Goal: Task Accomplishment & Management: Complete application form

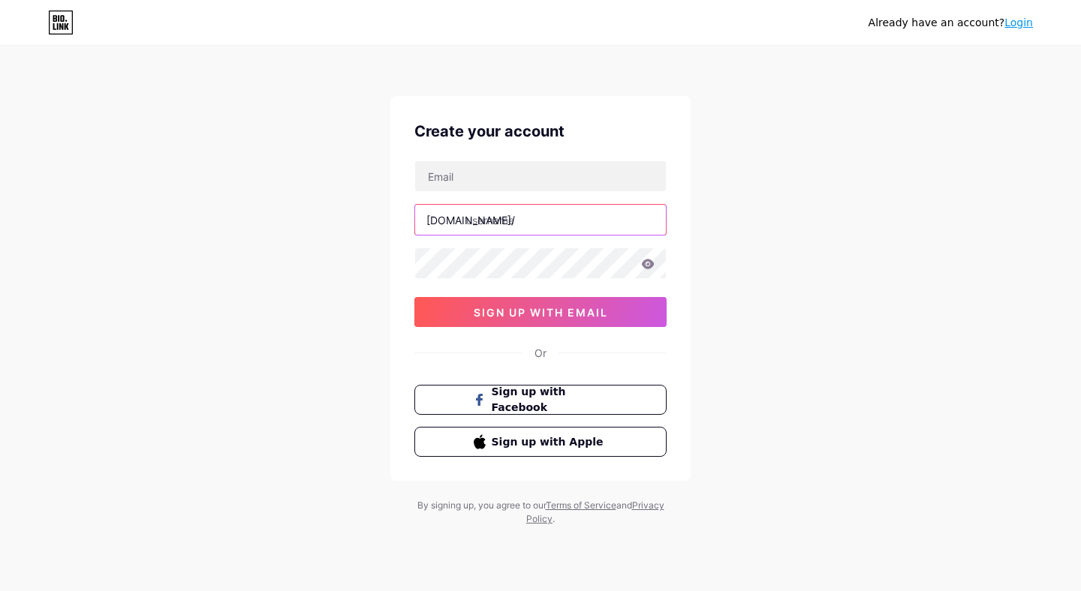
click at [544, 220] on input "text" at bounding box center [540, 220] width 251 height 30
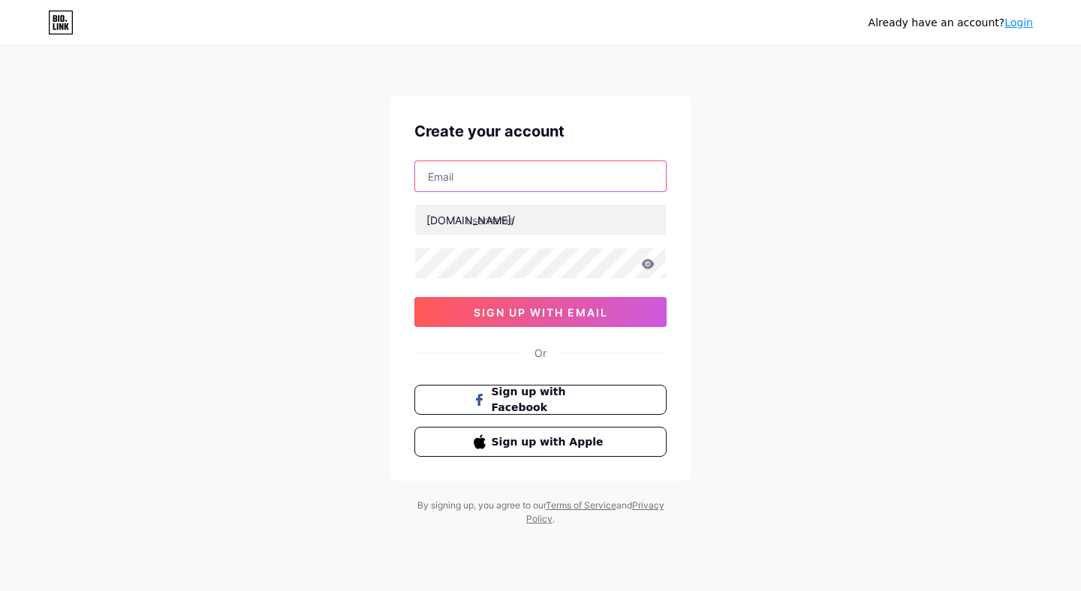
click at [507, 181] on input "text" at bounding box center [540, 176] width 251 height 30
type input "[EMAIL_ADDRESS][DOMAIN_NAME]"
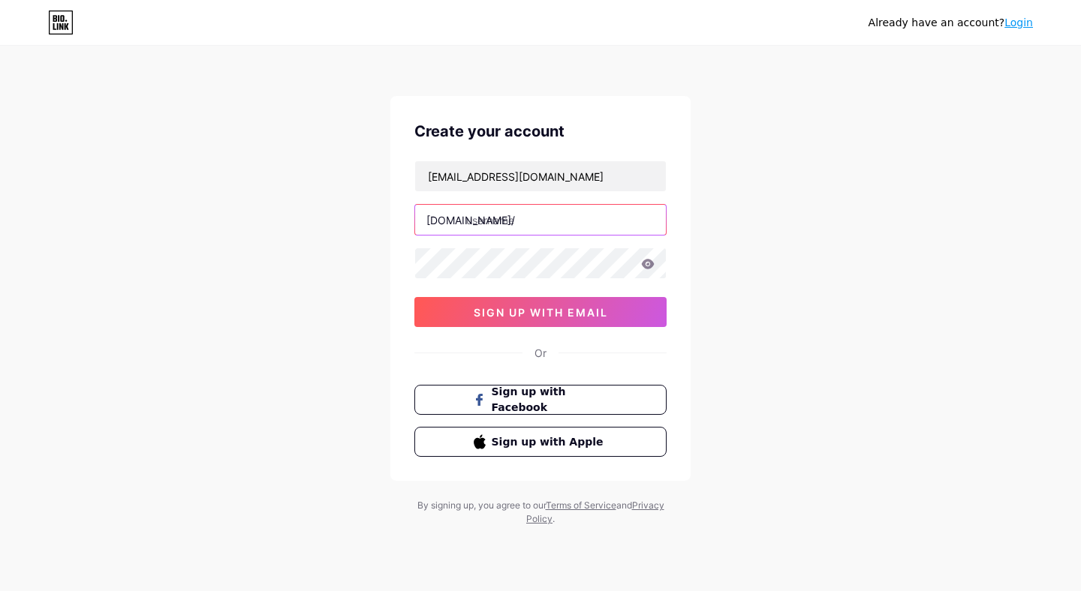
click at [531, 220] on input "text" at bounding box center [540, 220] width 251 height 30
type input "sirenicastudio"
click at [703, 270] on div "Already have an account? Login Create your account [EMAIL_ADDRESS][DOMAIN_NAME]…" at bounding box center [540, 287] width 1081 height 574
click at [645, 263] on icon at bounding box center [648, 264] width 13 height 10
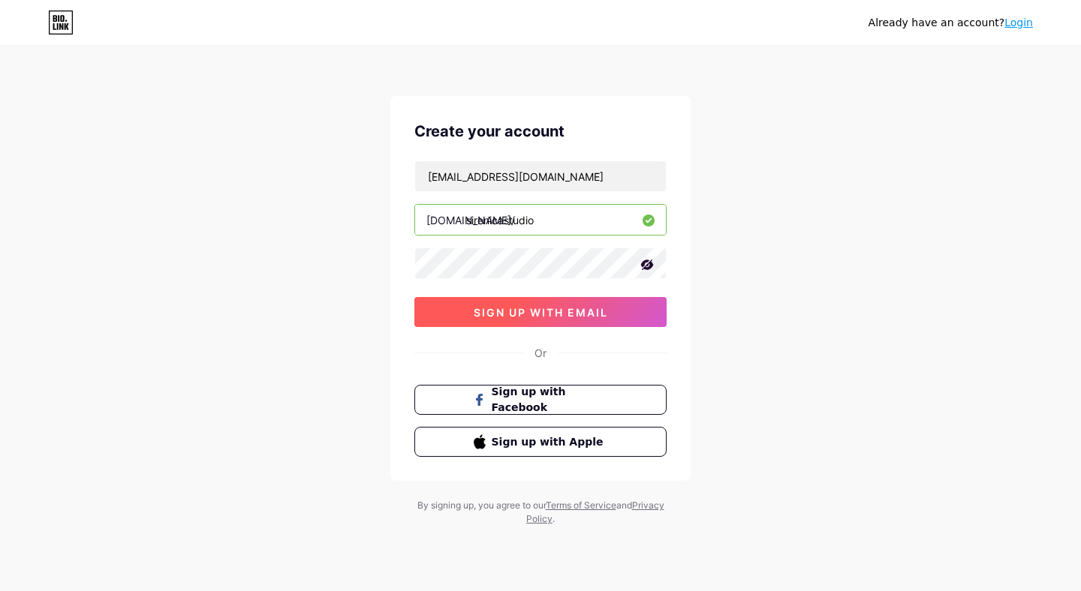
click at [578, 317] on span "sign up with email" at bounding box center [541, 312] width 134 height 13
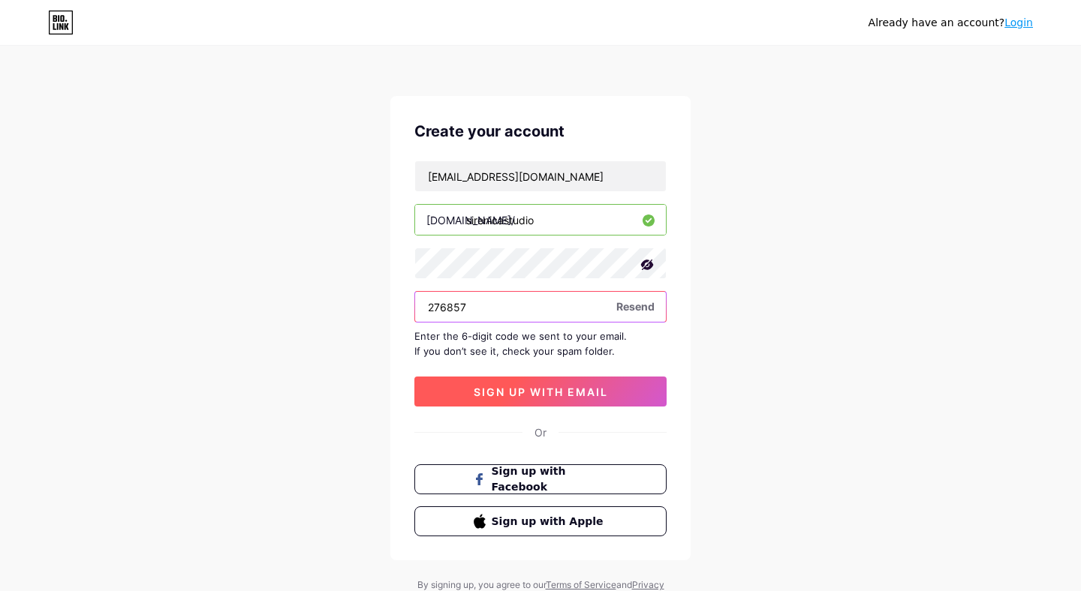
type input "276857"
click at [581, 386] on span "sign up with email" at bounding box center [541, 392] width 134 height 13
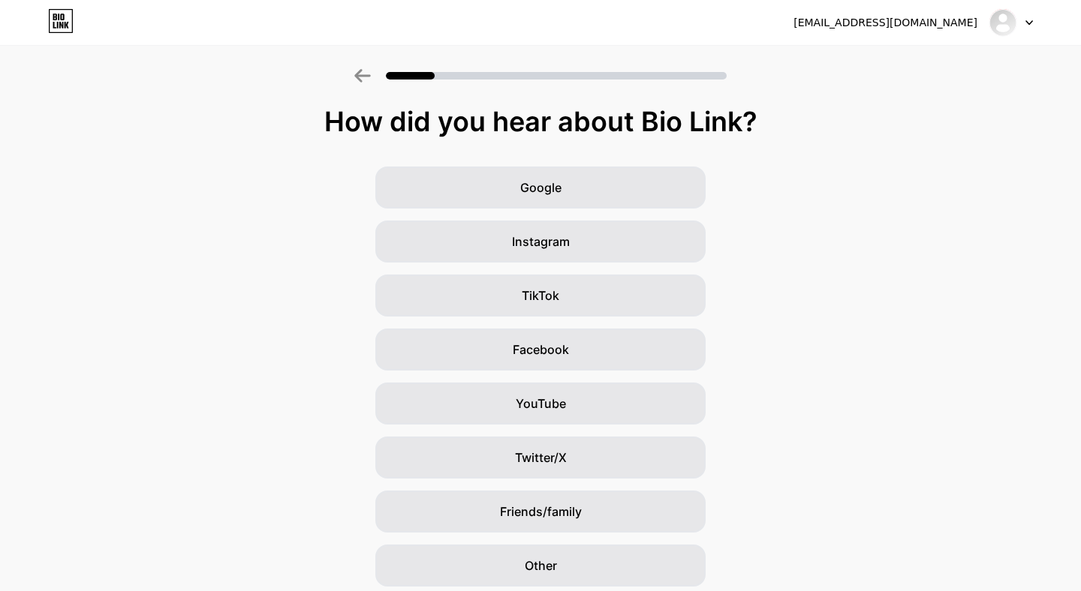
scroll to position [56, 0]
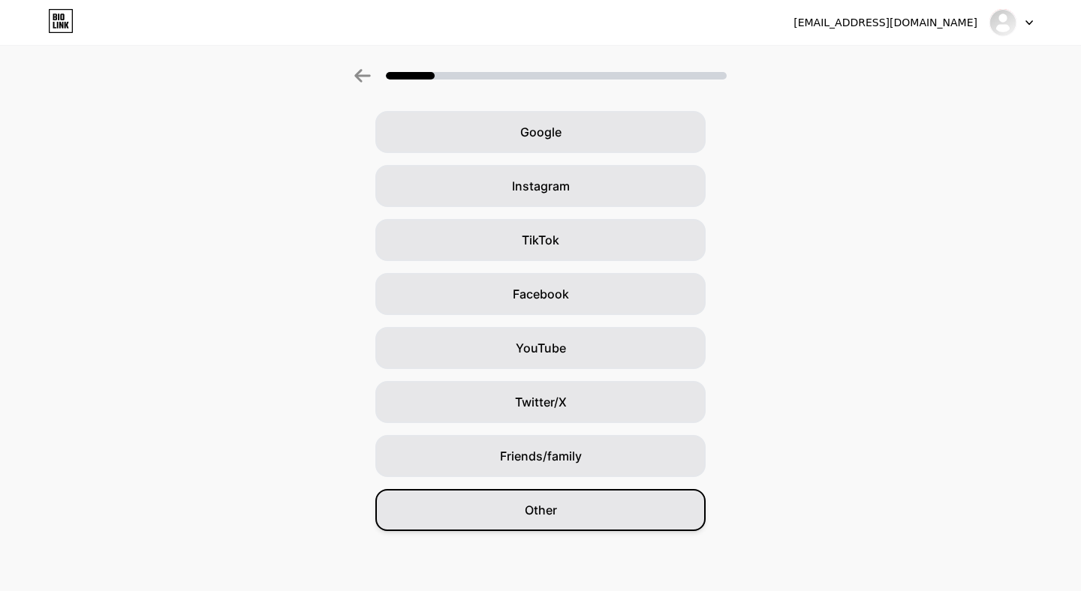
click at [573, 494] on div "Other" at bounding box center [540, 510] width 330 height 42
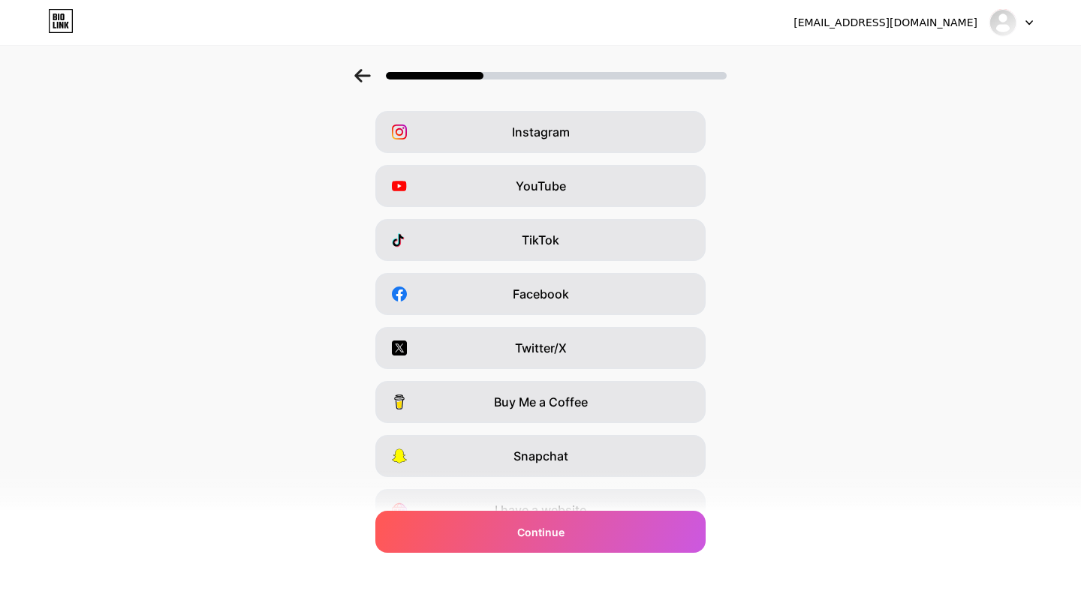
scroll to position [0, 0]
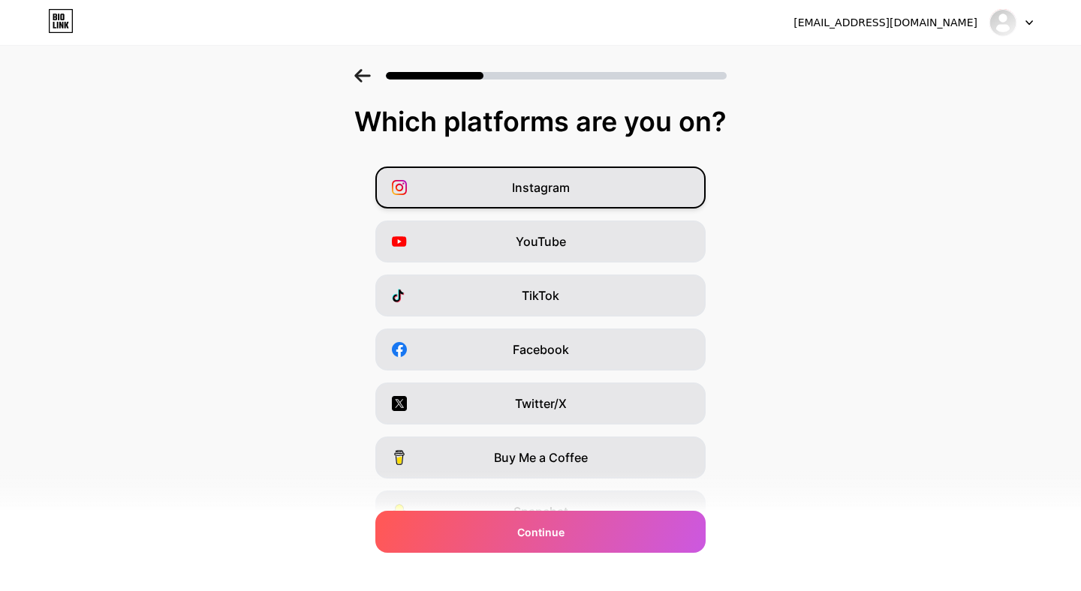
click at [606, 191] on div "Instagram" at bounding box center [540, 188] width 330 height 42
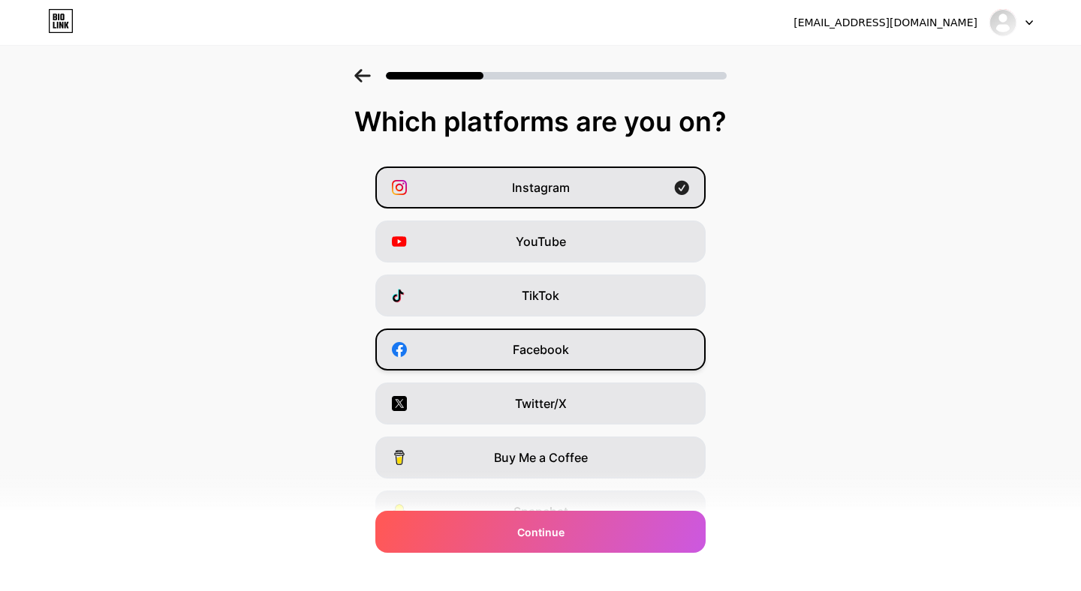
click at [642, 347] on div "Facebook" at bounding box center [540, 350] width 330 height 42
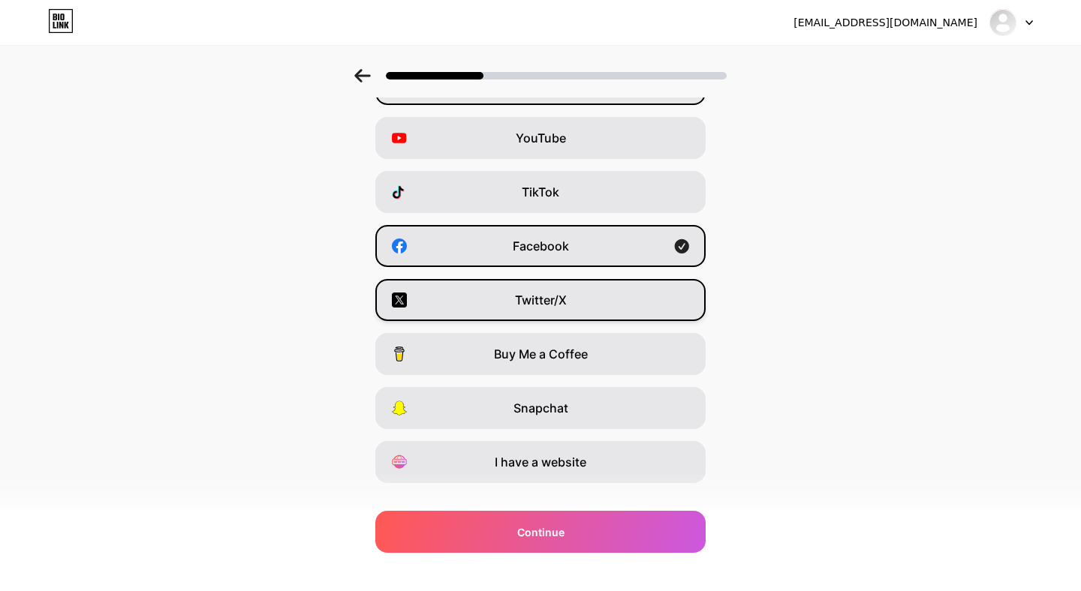
scroll to position [131, 0]
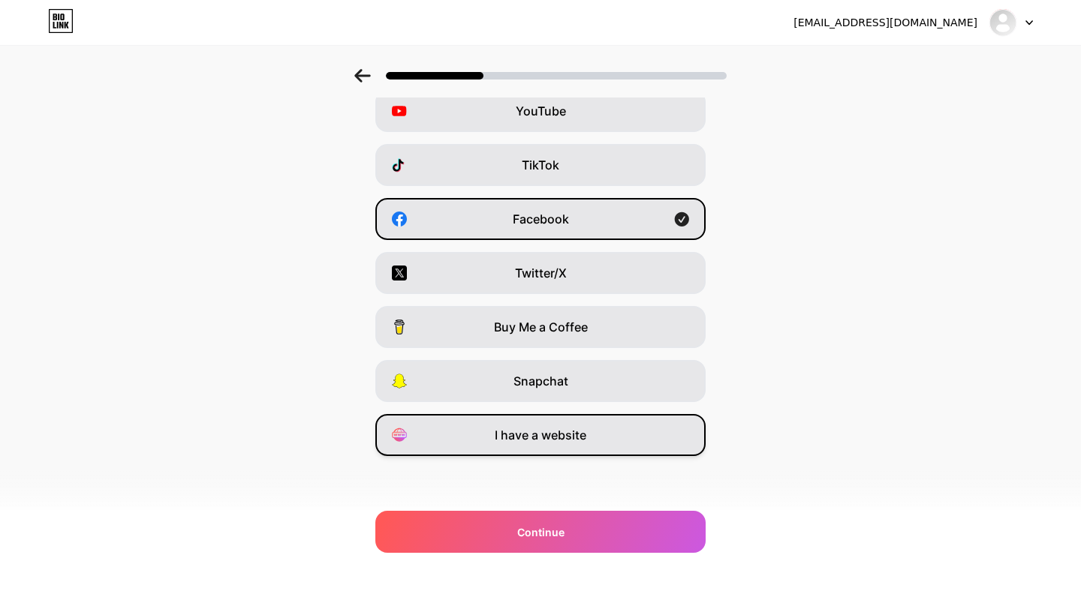
click at [612, 424] on div "I have a website" at bounding box center [540, 435] width 330 height 42
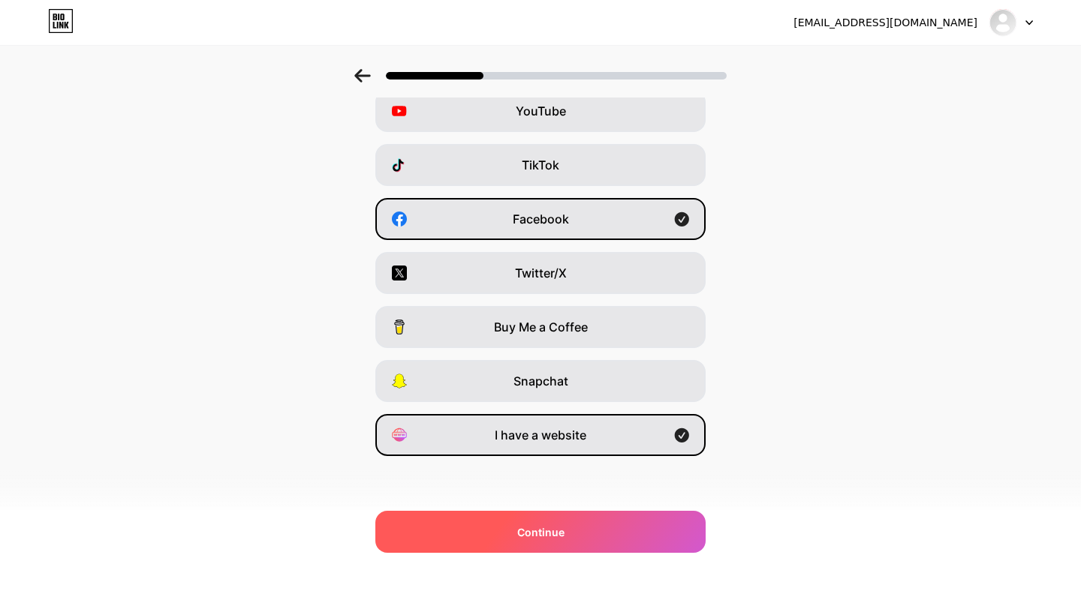
click at [584, 525] on div "Continue" at bounding box center [540, 532] width 330 height 42
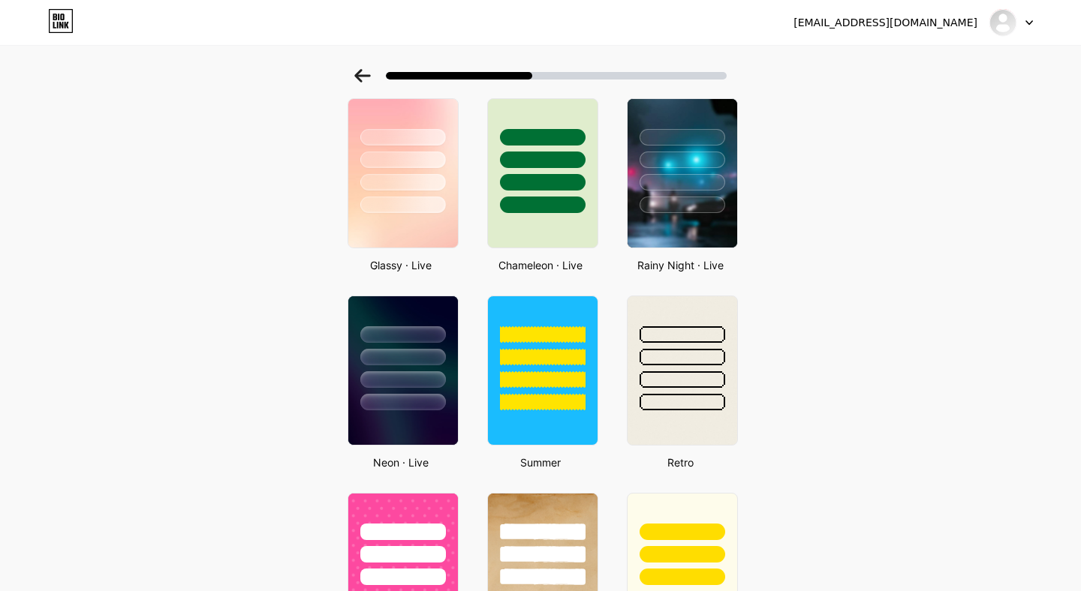
scroll to position [469, 0]
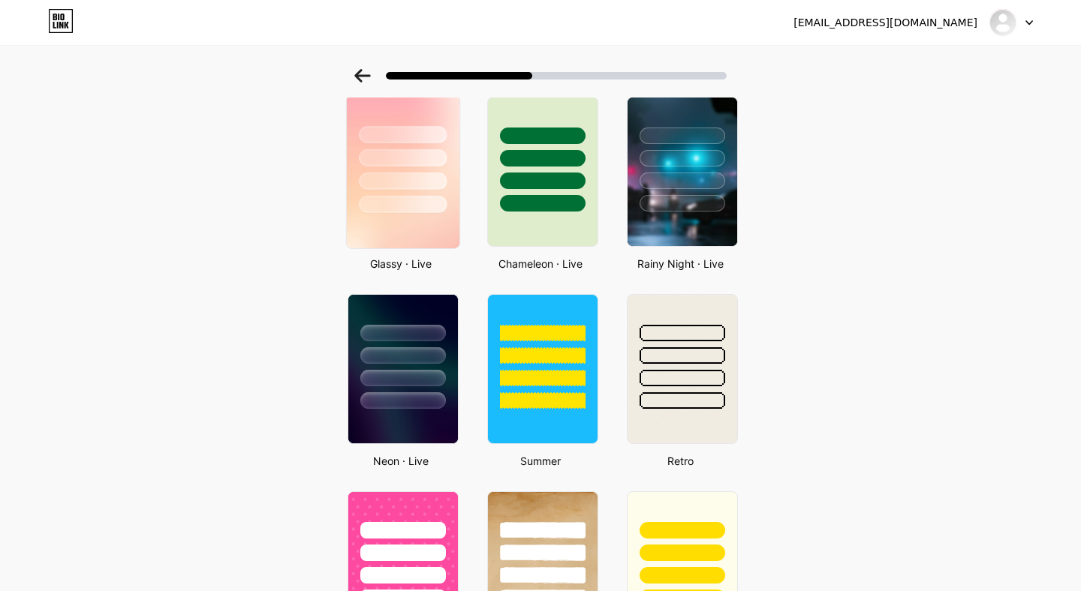
click at [423, 176] on div at bounding box center [403, 181] width 88 height 17
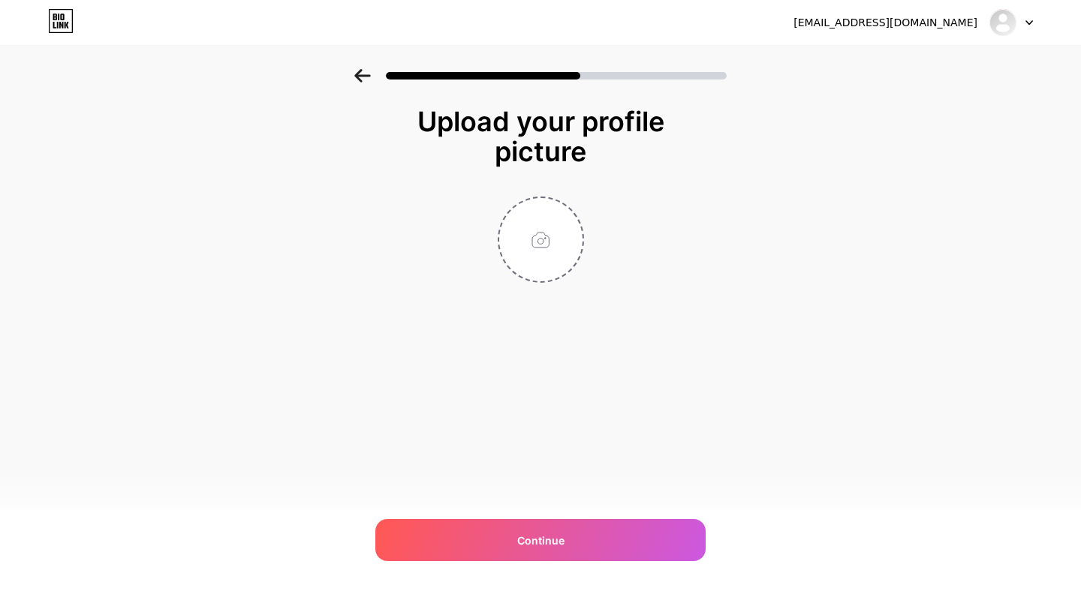
scroll to position [0, 0]
click at [530, 246] on input "file" at bounding box center [540, 239] width 83 height 83
type input "C:\fakepath\logo-s-dorado.png"
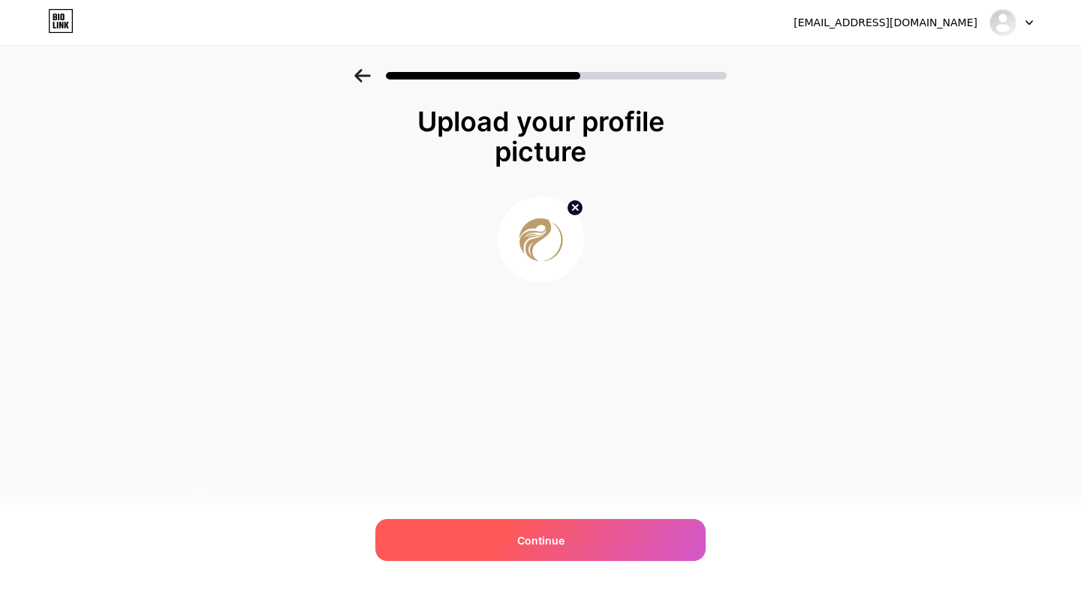
click at [605, 542] on div "Continue" at bounding box center [540, 540] width 330 height 42
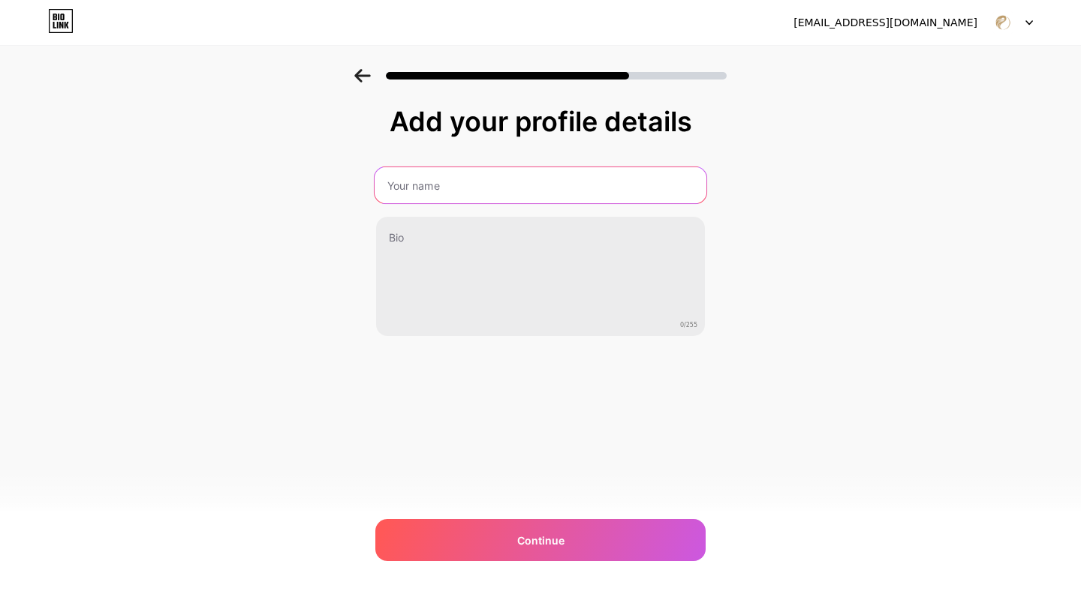
click at [524, 185] on input "text" at bounding box center [540, 185] width 332 height 36
type input "Sirénica Studio Invitaciones"
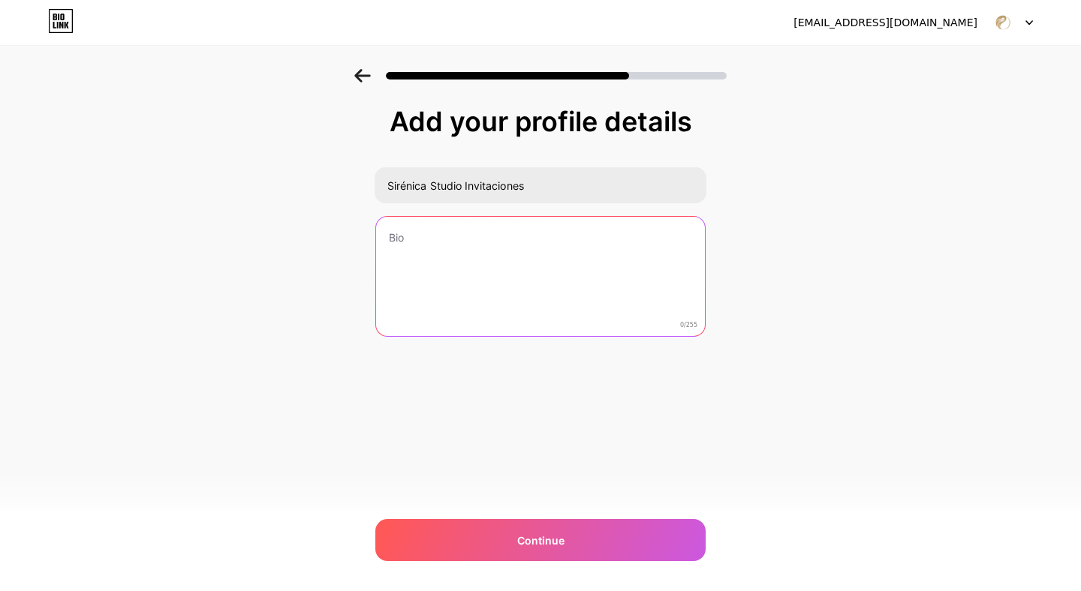
click at [525, 278] on textarea at bounding box center [540, 277] width 329 height 121
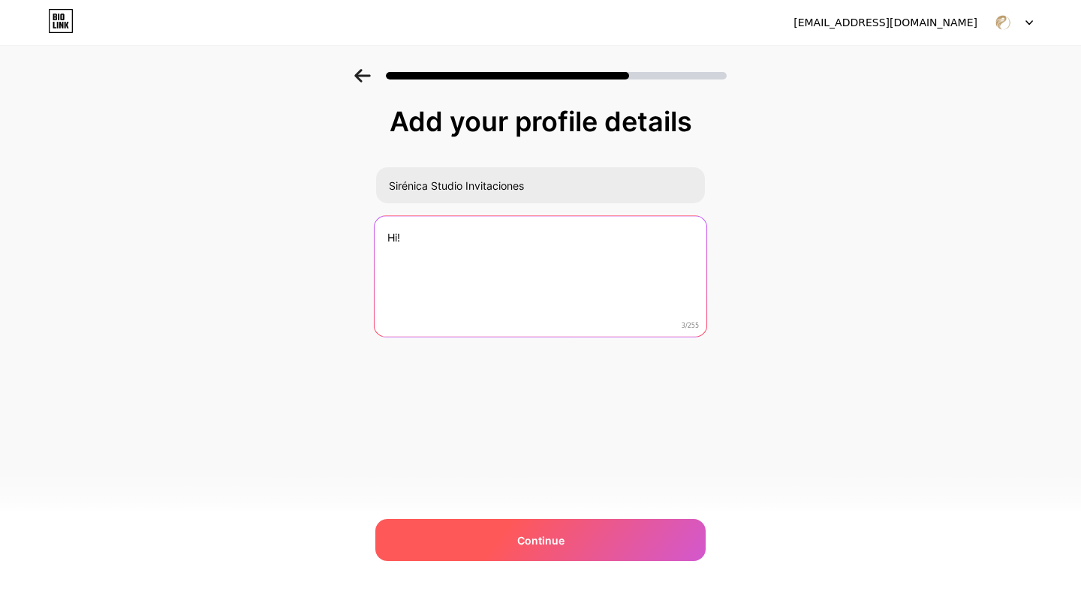
type textarea "Hi!"
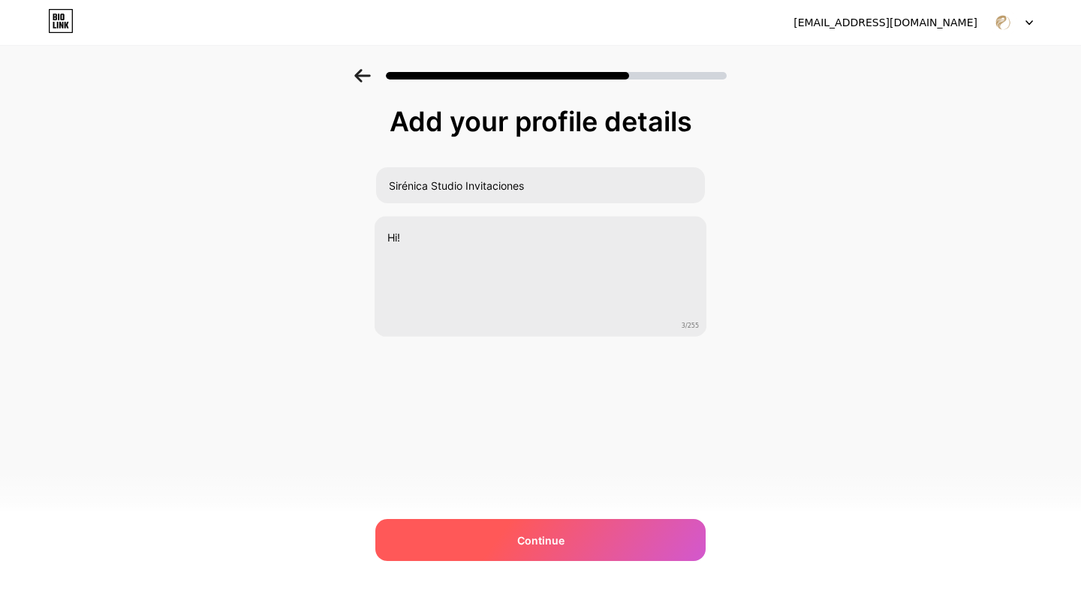
click at [535, 535] on span "Continue" at bounding box center [540, 541] width 47 height 16
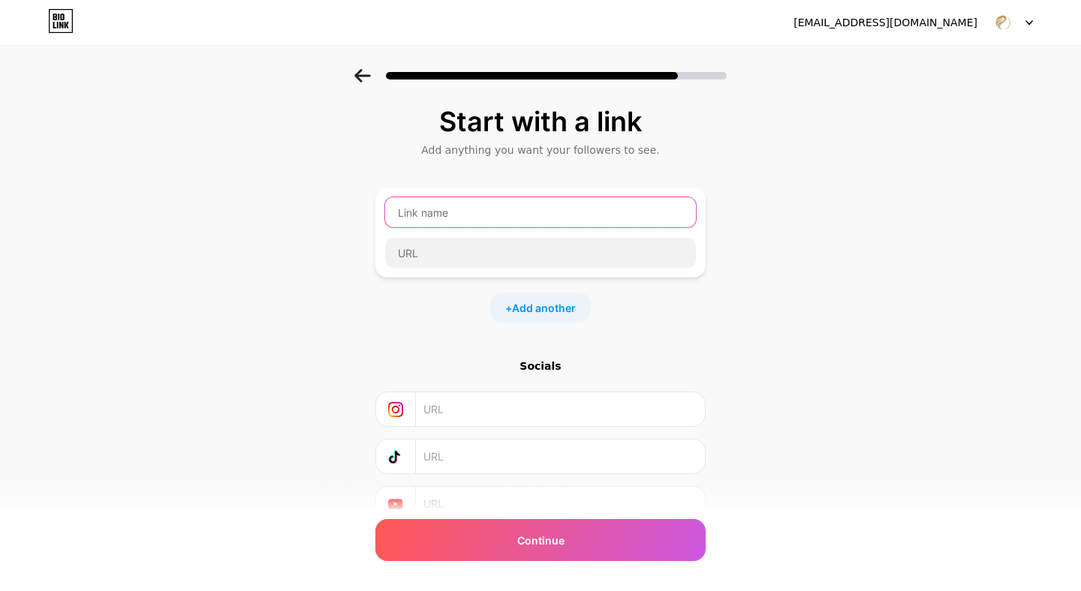
click at [537, 215] on input "text" at bounding box center [540, 212] width 311 height 30
click at [646, 321] on div "+ Add another" at bounding box center [540, 308] width 330 height 30
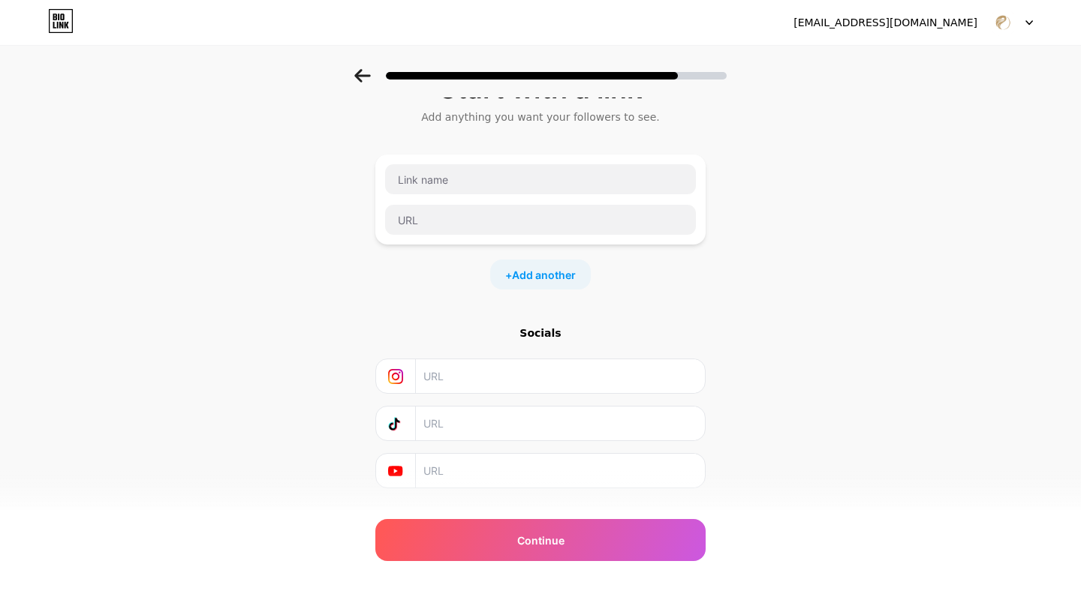
scroll to position [32, 0]
click at [562, 185] on input "text" at bounding box center [540, 180] width 311 height 30
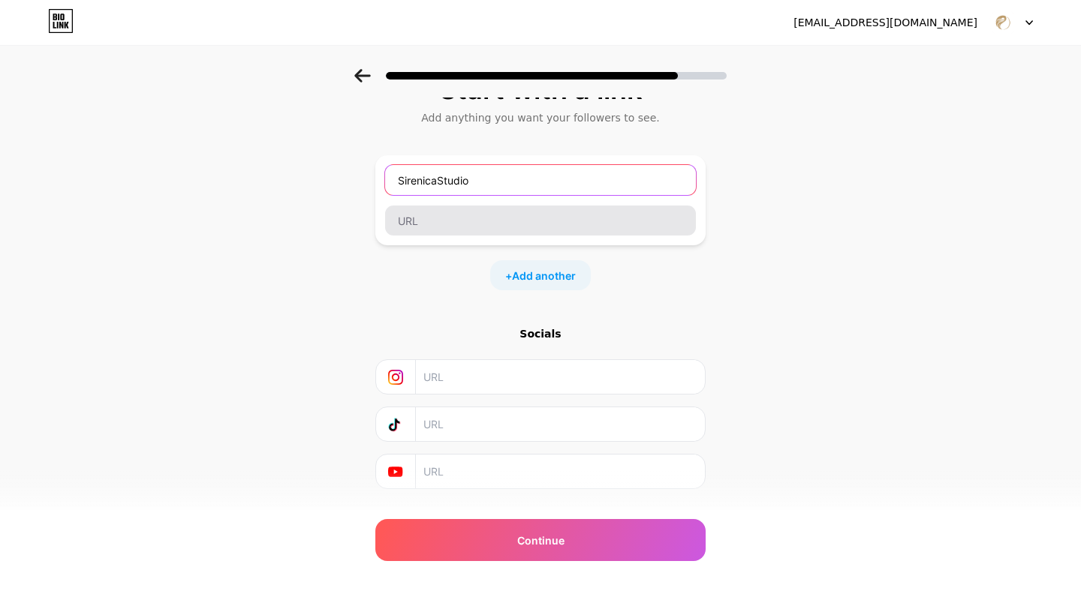
type input "SirenicaStudio"
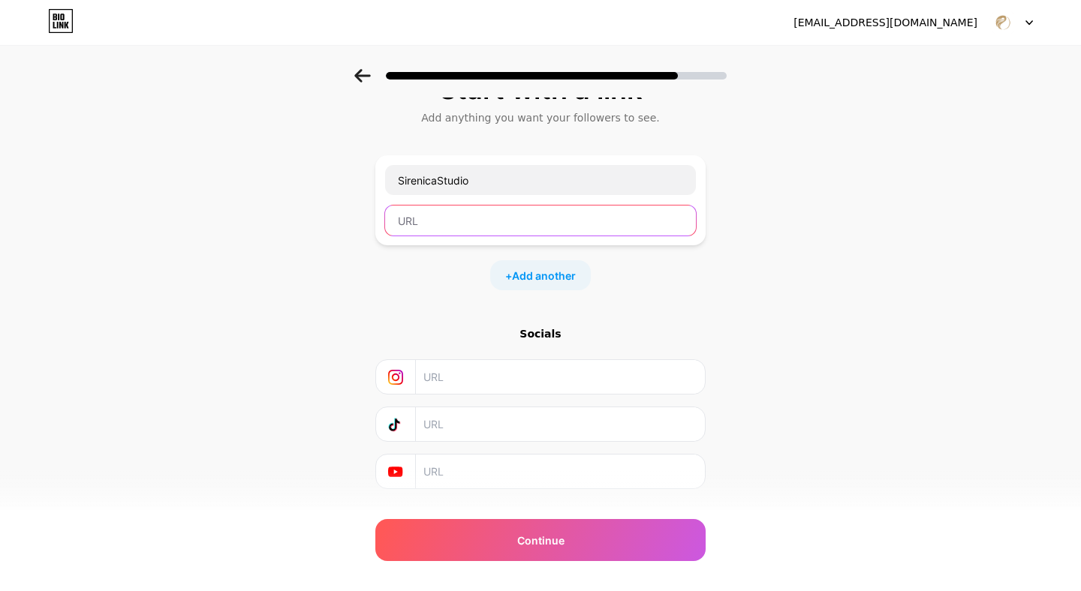
click at [540, 225] on input "text" at bounding box center [540, 221] width 311 height 30
click at [429, 374] on input "text" at bounding box center [559, 377] width 272 height 34
paste input "[URL][DOMAIN_NAME]"
type input "[URL][DOMAIN_NAME]"
click at [391, 420] on icon at bounding box center [395, 424] width 15 height 15
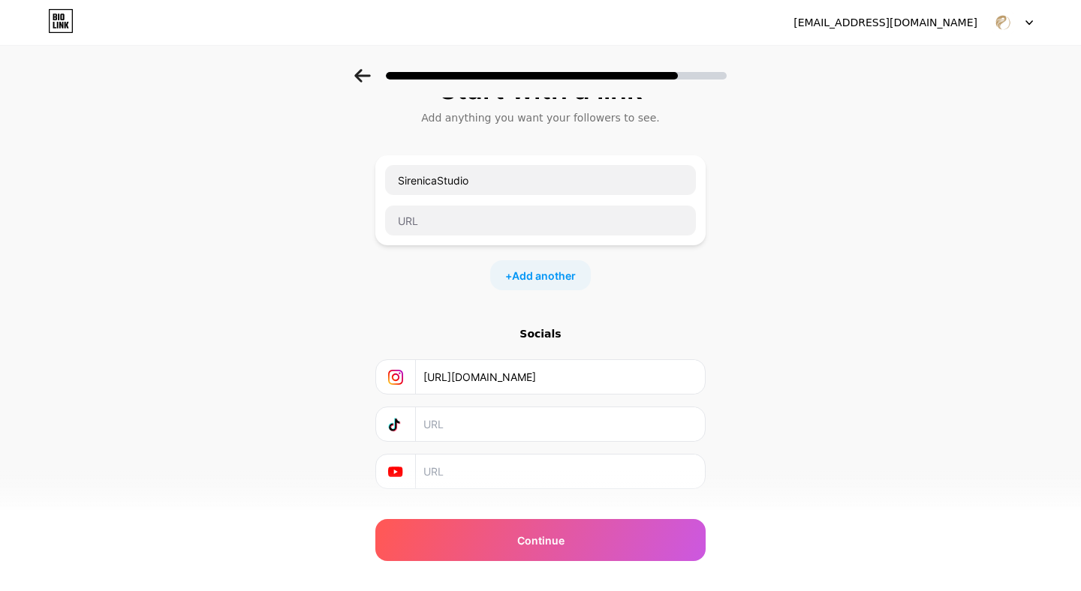
click at [397, 427] on icon at bounding box center [395, 424] width 15 height 15
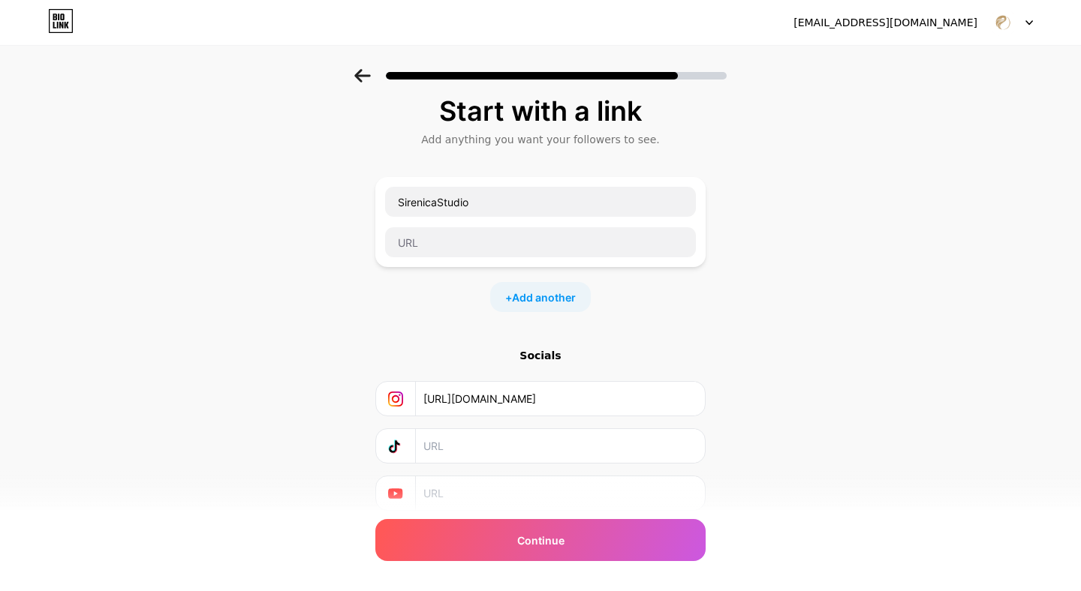
scroll to position [0, 0]
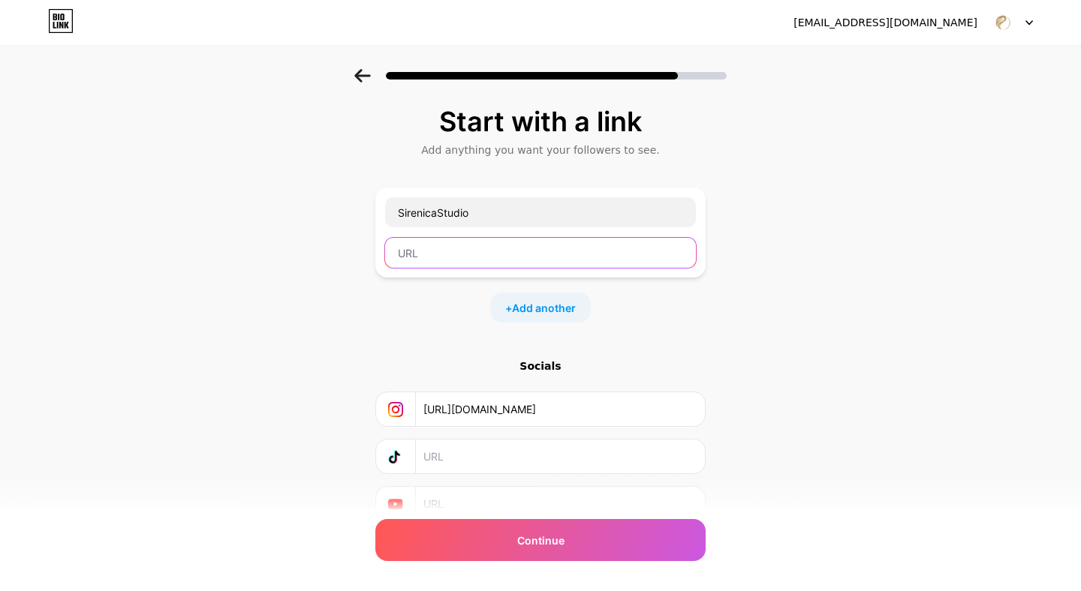
click at [437, 253] on input "text" at bounding box center [540, 253] width 311 height 30
paste input "[URL][DOMAIN_NAME]"
type input "[URL][DOMAIN_NAME]"
click at [541, 311] on span "Add another" at bounding box center [544, 308] width 64 height 16
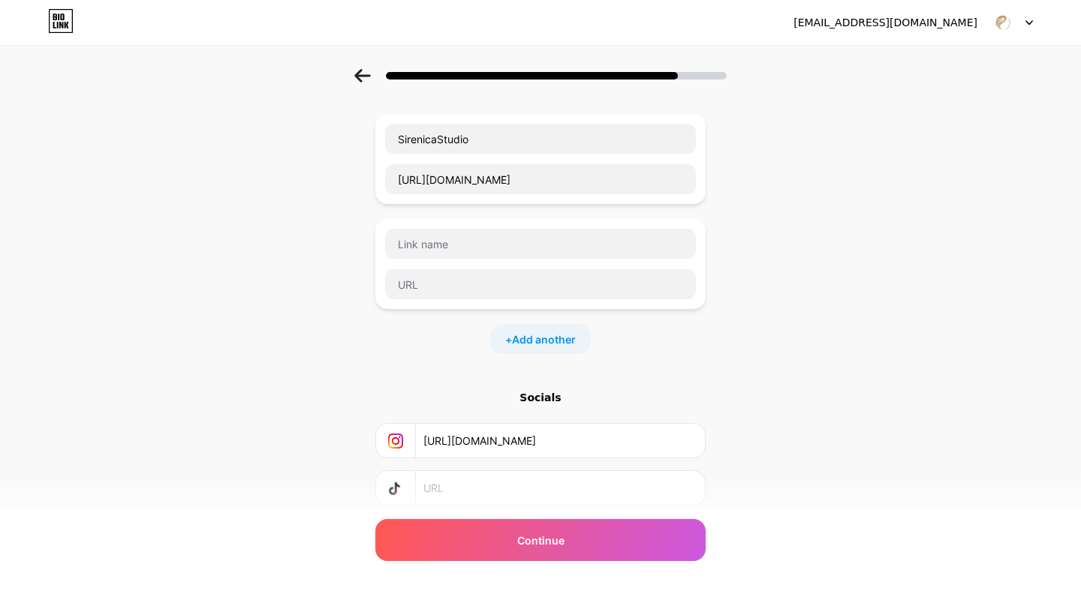
scroll to position [73, 0]
click at [543, 394] on div "Socials" at bounding box center [540, 398] width 330 height 15
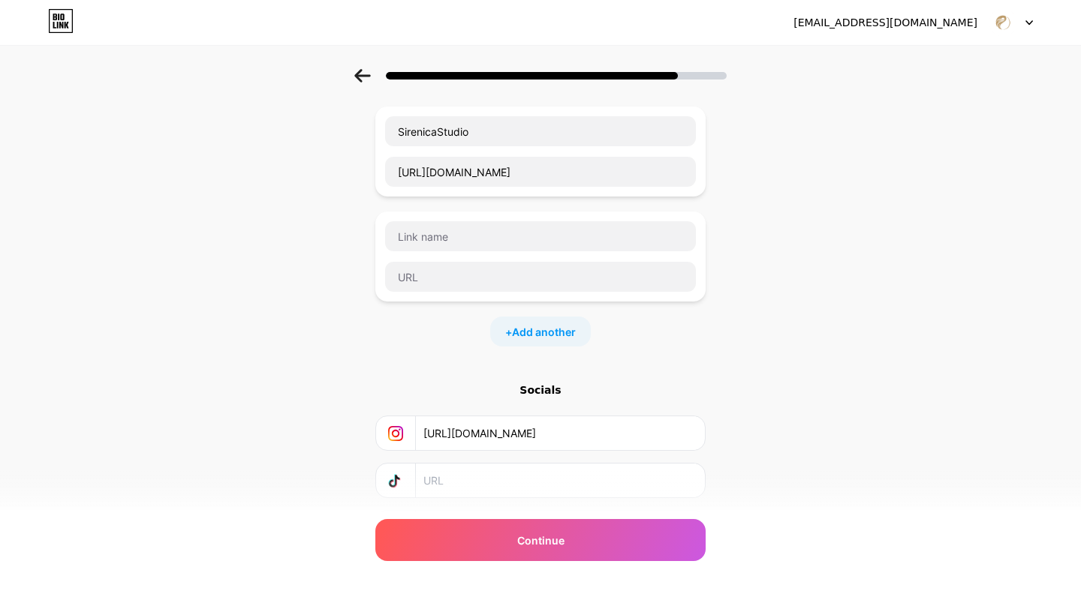
scroll to position [80, 0]
click at [529, 242] on input "text" at bounding box center [540, 238] width 311 height 30
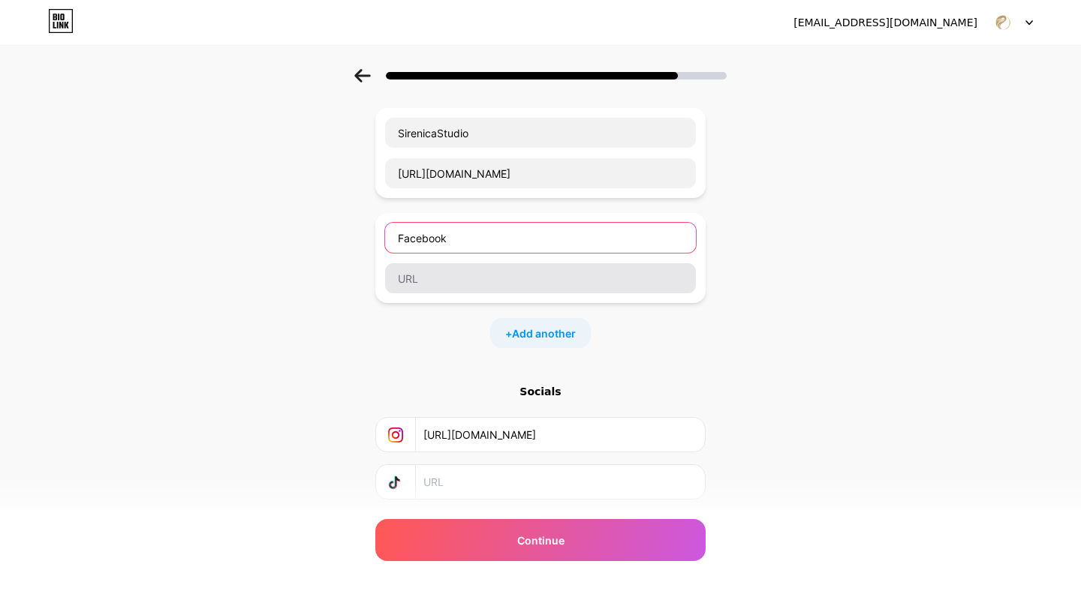
type input "Facebook"
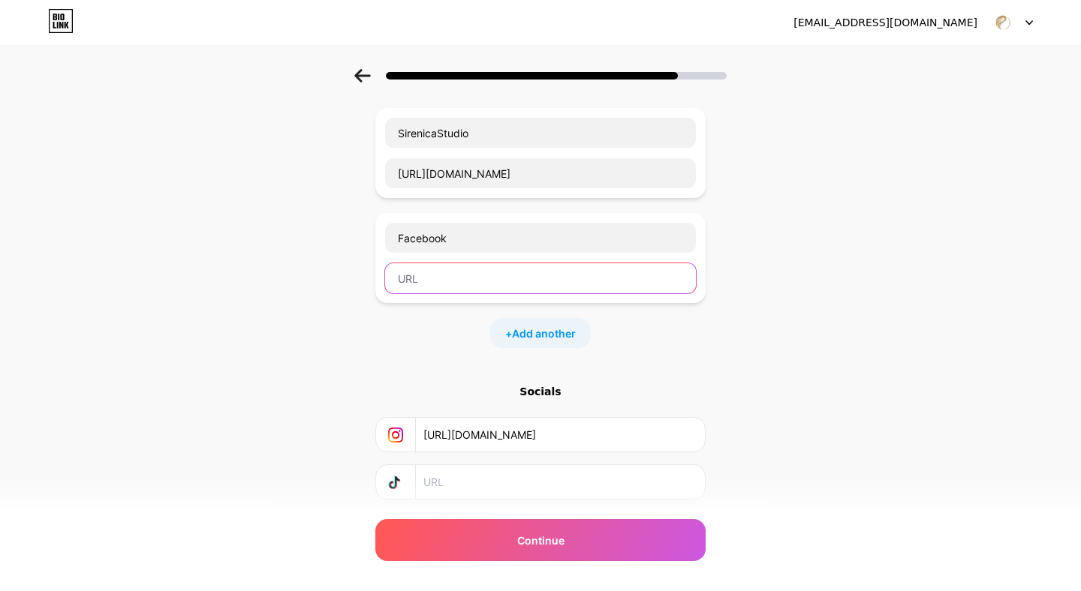
click at [546, 268] on input "text" at bounding box center [540, 278] width 311 height 30
paste input "[URL][DOMAIN_NAME]"
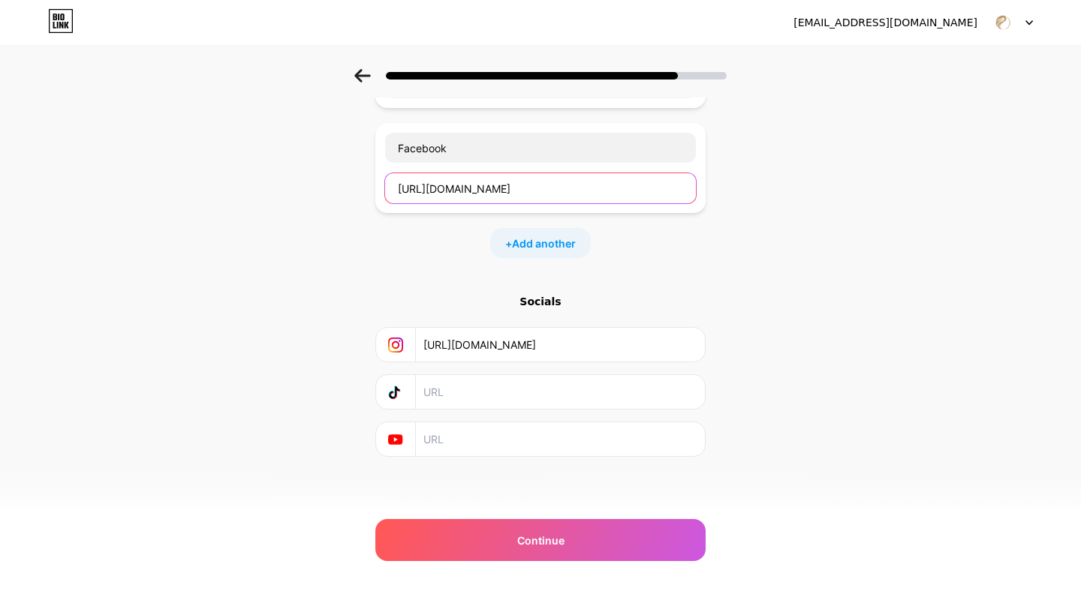
scroll to position [170, 0]
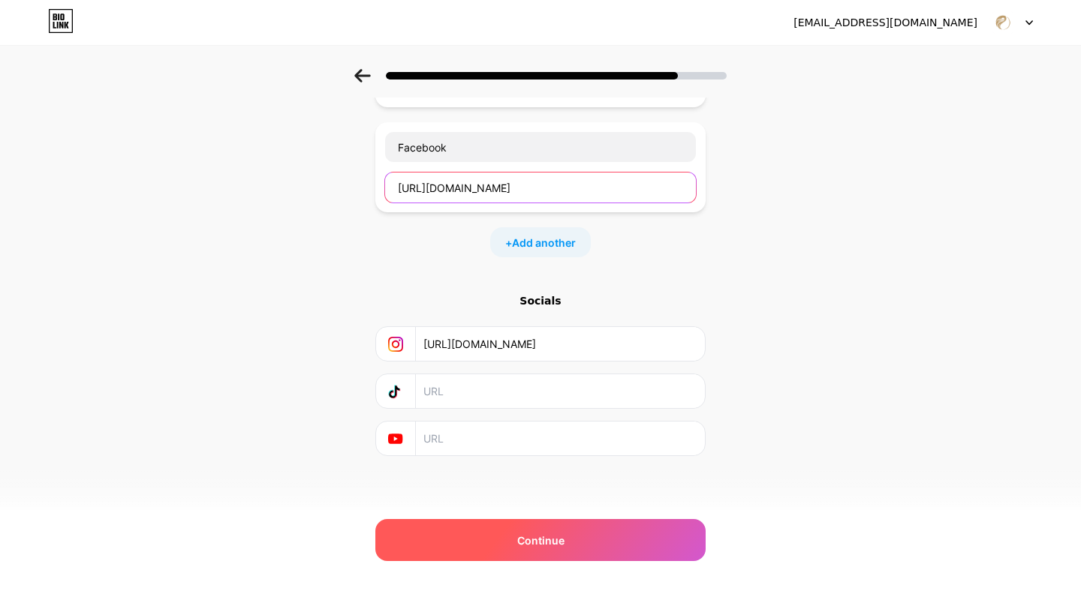
type input "[URL][DOMAIN_NAME]"
click at [564, 534] on div "Continue" at bounding box center [540, 540] width 330 height 42
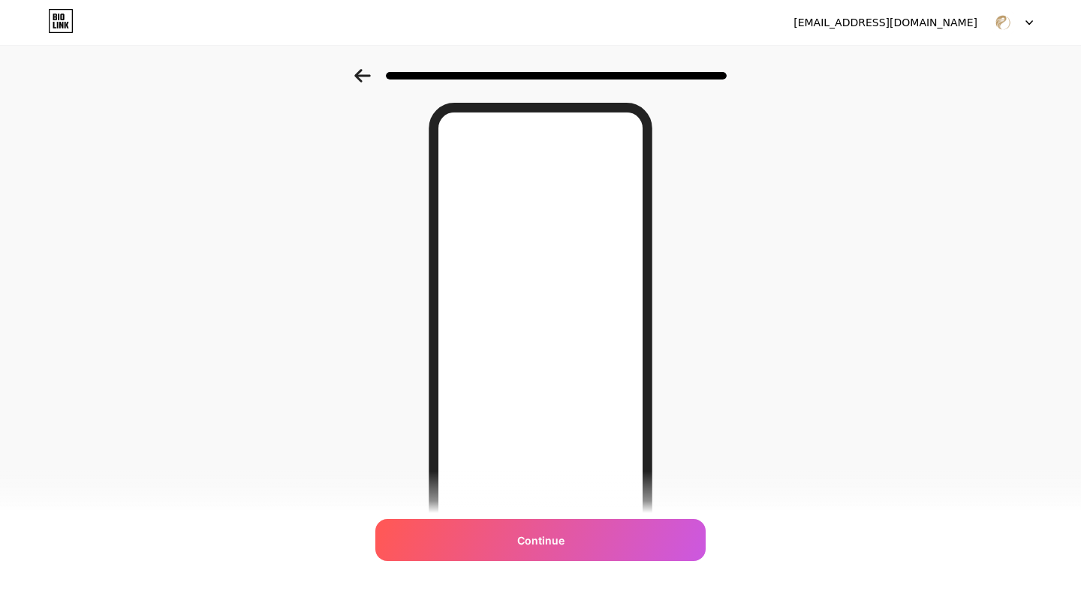
scroll to position [0, 0]
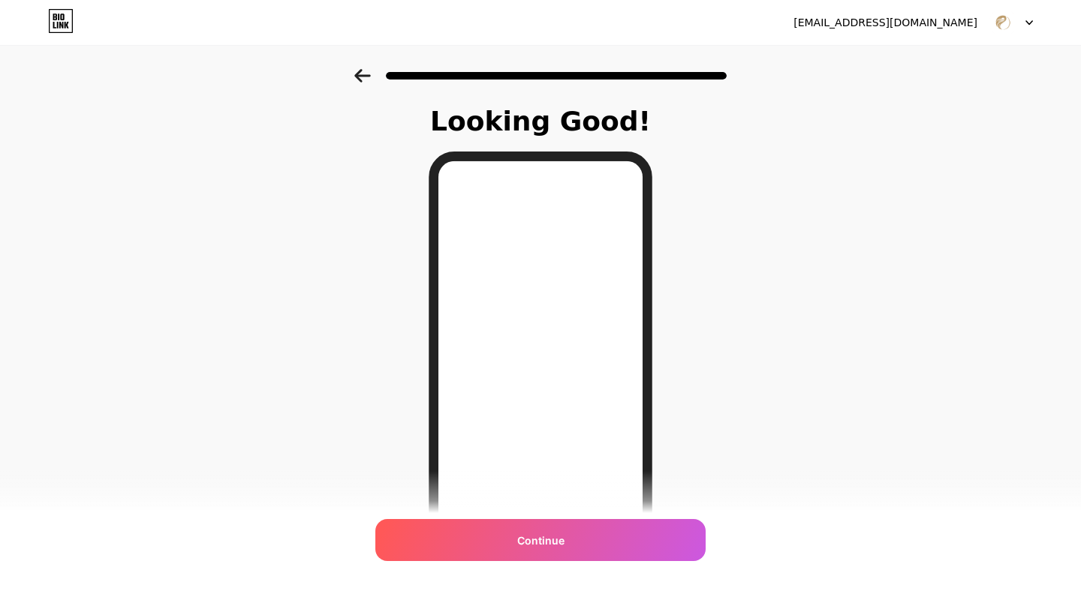
click at [364, 76] on icon at bounding box center [362, 76] width 16 height 14
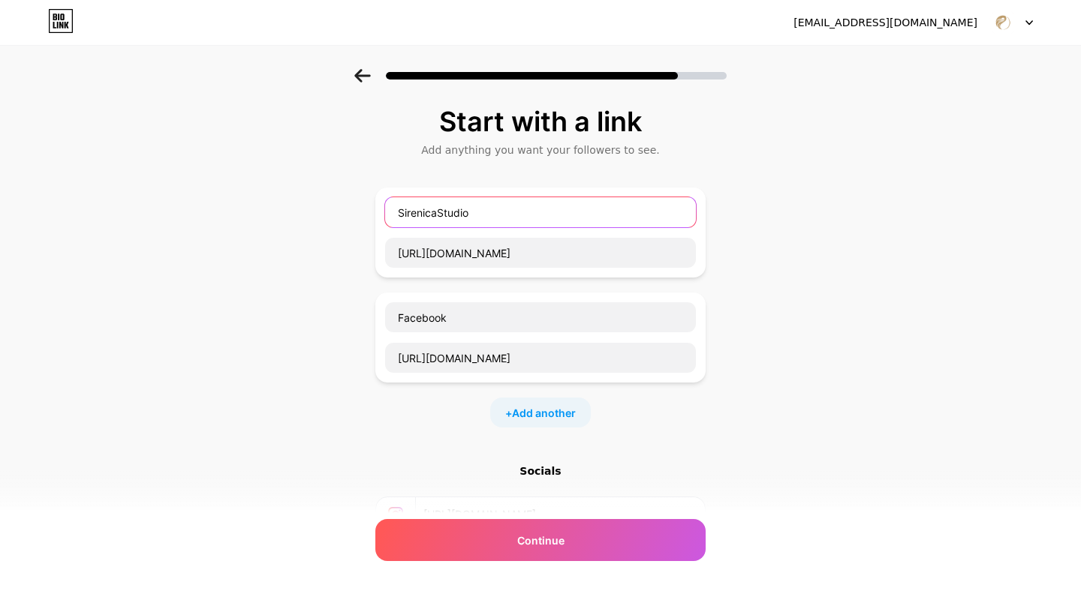
drag, startPoint x: 489, startPoint y: 215, endPoint x: 372, endPoint y: 212, distance: 117.1
click at [372, 212] on div "Start with a link Add anything you want your followers to see. SirenicaStudio […" at bounding box center [540, 385] width 1081 height 633
type input "Página Web"
click at [536, 414] on span "Add another" at bounding box center [544, 413] width 64 height 16
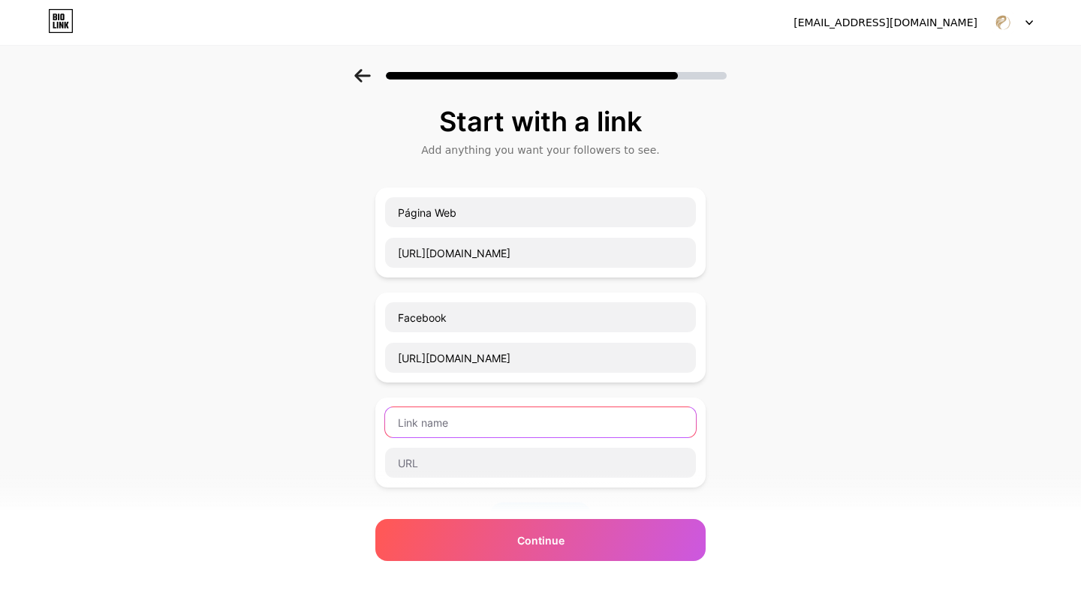
click at [537, 409] on input "text" at bounding box center [540, 423] width 311 height 30
type input "Instagram"
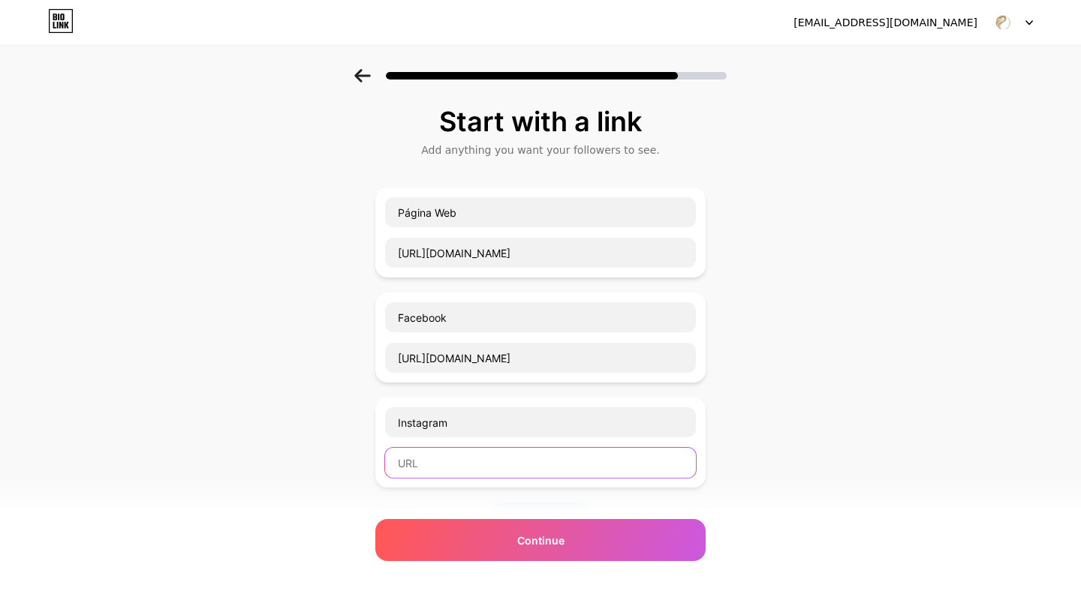
click at [536, 458] on input "text" at bounding box center [540, 463] width 311 height 30
paste input "[URL][DOMAIN_NAME]"
type input "[URL][DOMAIN_NAME]"
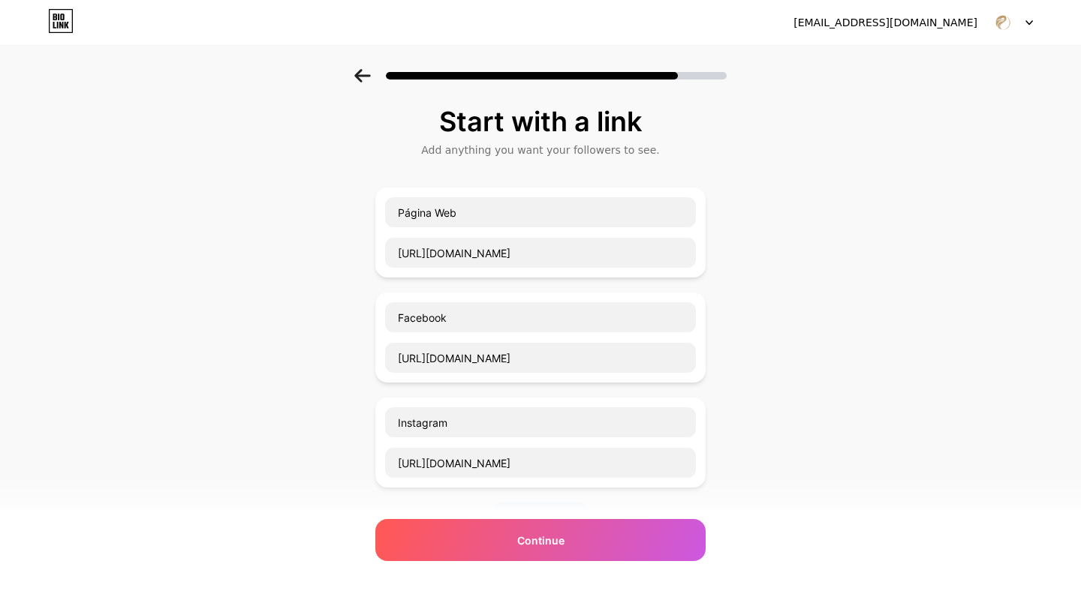
click at [787, 433] on div "Start with a link Add anything you want your followers to see. Página Web [URL]…" at bounding box center [540, 438] width 1081 height 738
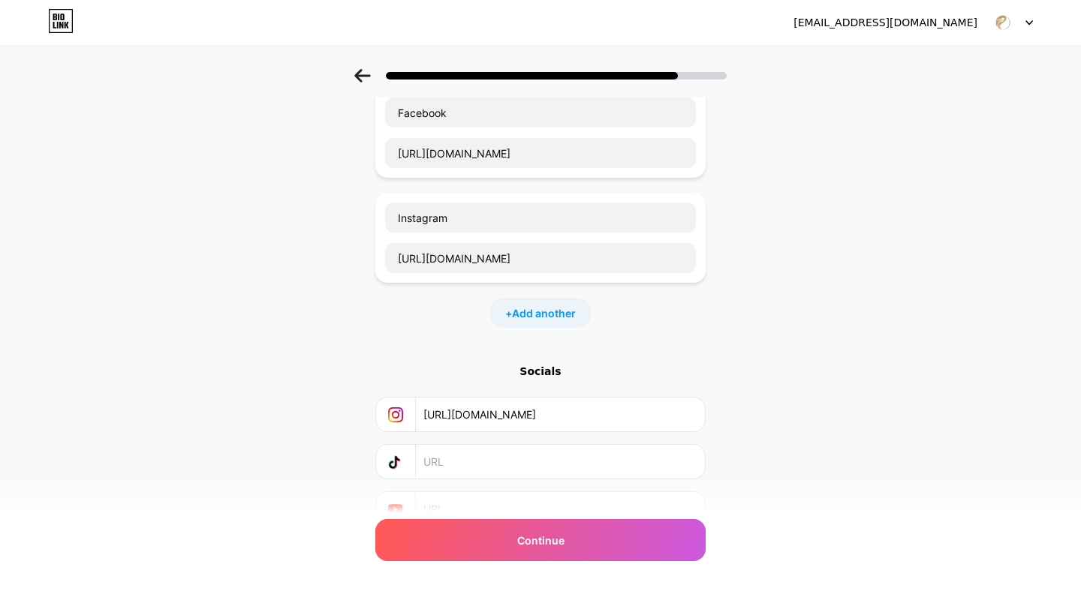
scroll to position [224, 0]
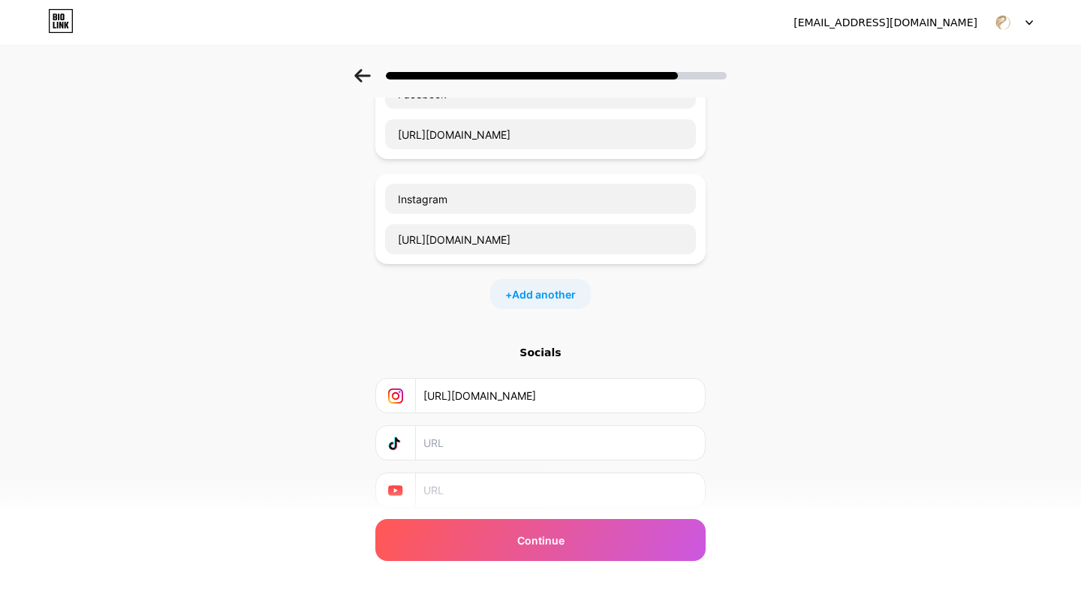
drag, startPoint x: 666, startPoint y: 394, endPoint x: 347, endPoint y: 394, distance: 319.0
click at [347, 394] on div "Start with a link Add anything you want your followers to see. Página Web [URL]…" at bounding box center [540, 214] width 1081 height 738
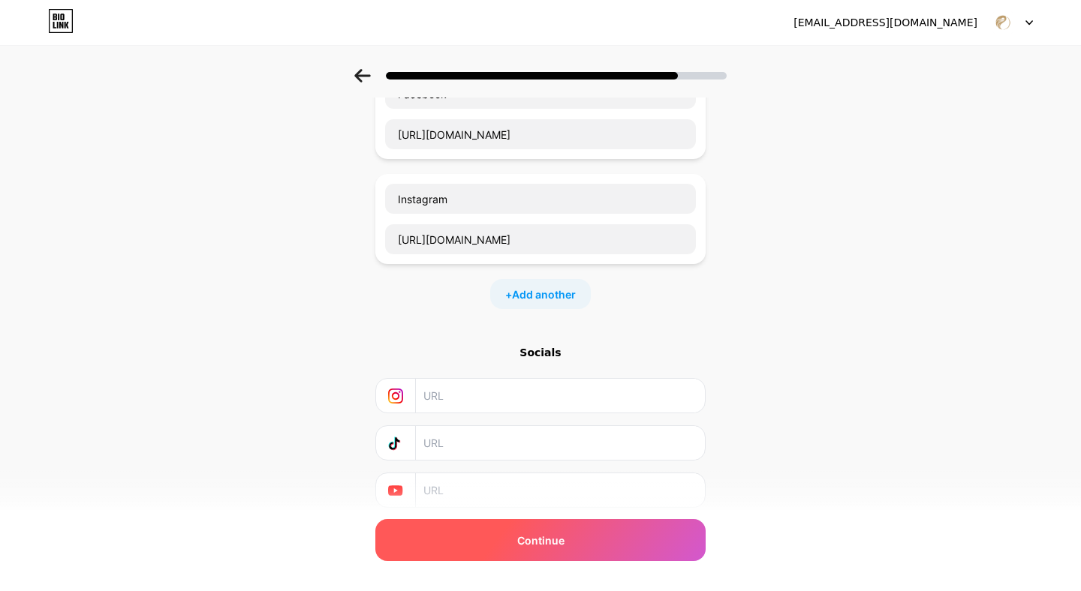
click at [530, 525] on div "Continue" at bounding box center [540, 540] width 330 height 42
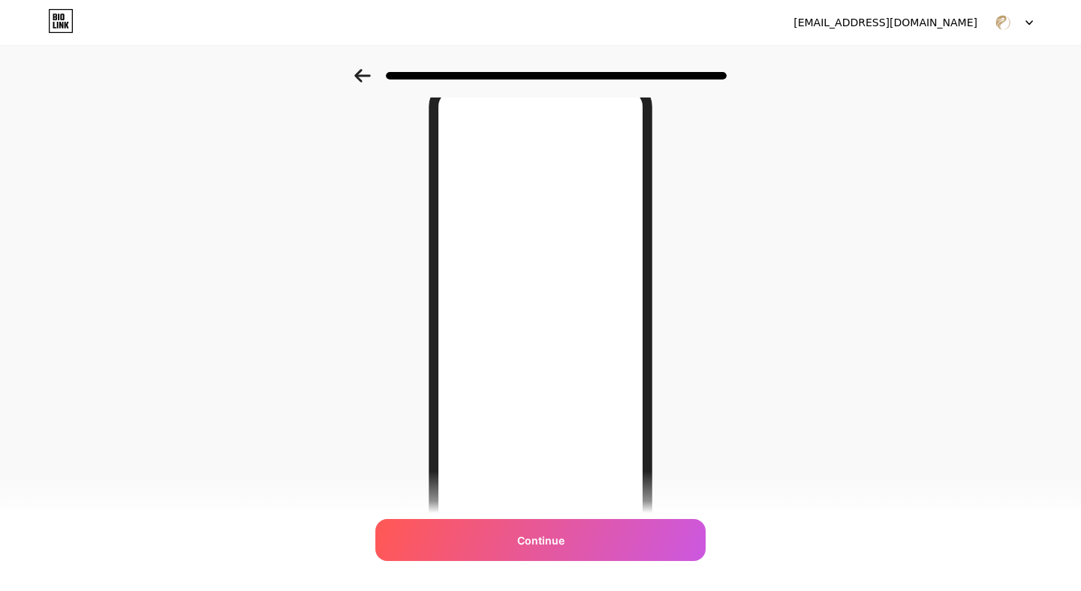
scroll to position [71, 0]
click at [359, 74] on icon at bounding box center [362, 76] width 17 height 14
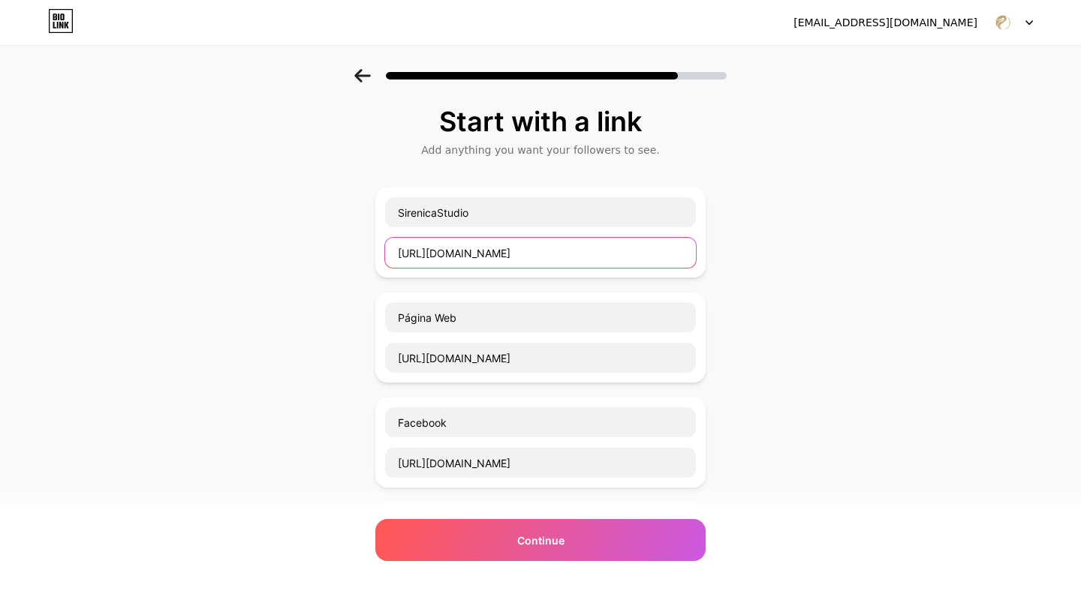
drag, startPoint x: 561, startPoint y: 255, endPoint x: 362, endPoint y: 240, distance: 199.4
click at [362, 240] on div "Start with a link Add anything you want your followers to see. SirenicaStudio […" at bounding box center [540, 490] width 1081 height 843
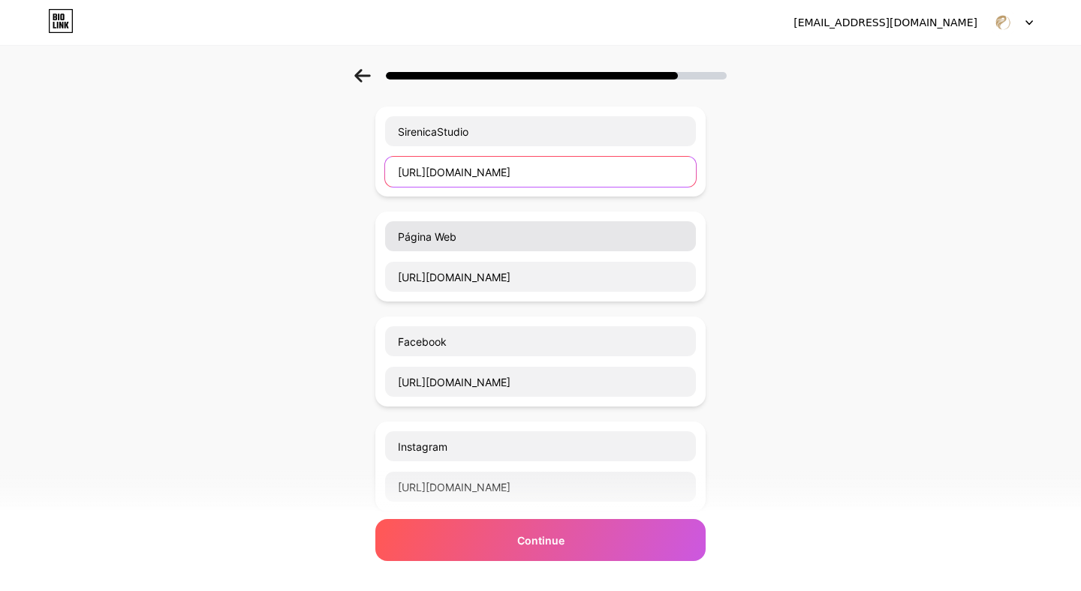
scroll to position [71, 0]
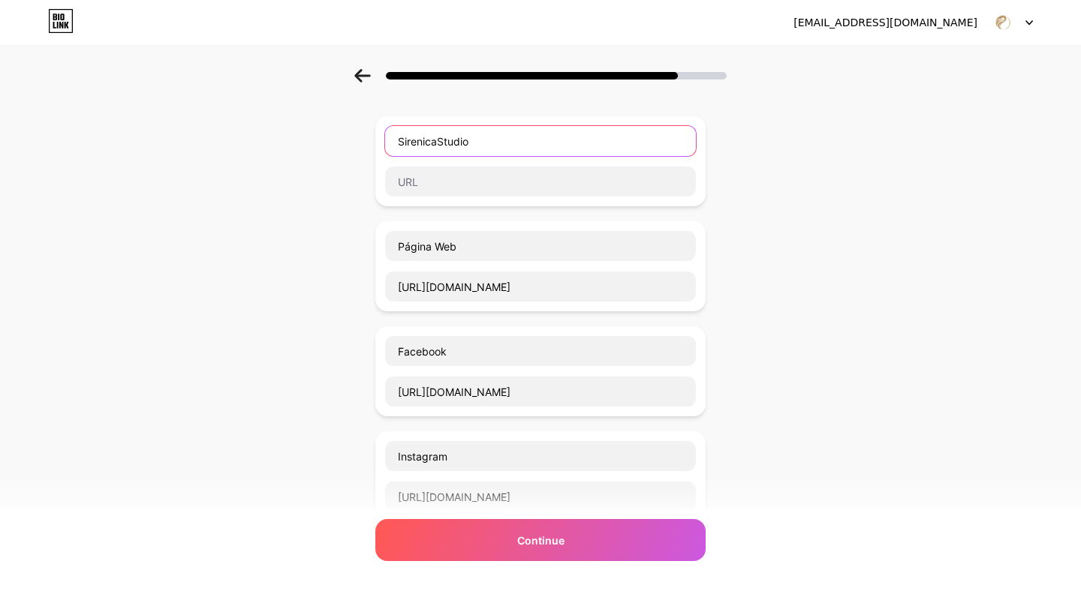
click at [496, 151] on input "SirenicaStudio" at bounding box center [540, 141] width 311 height 30
type input "S"
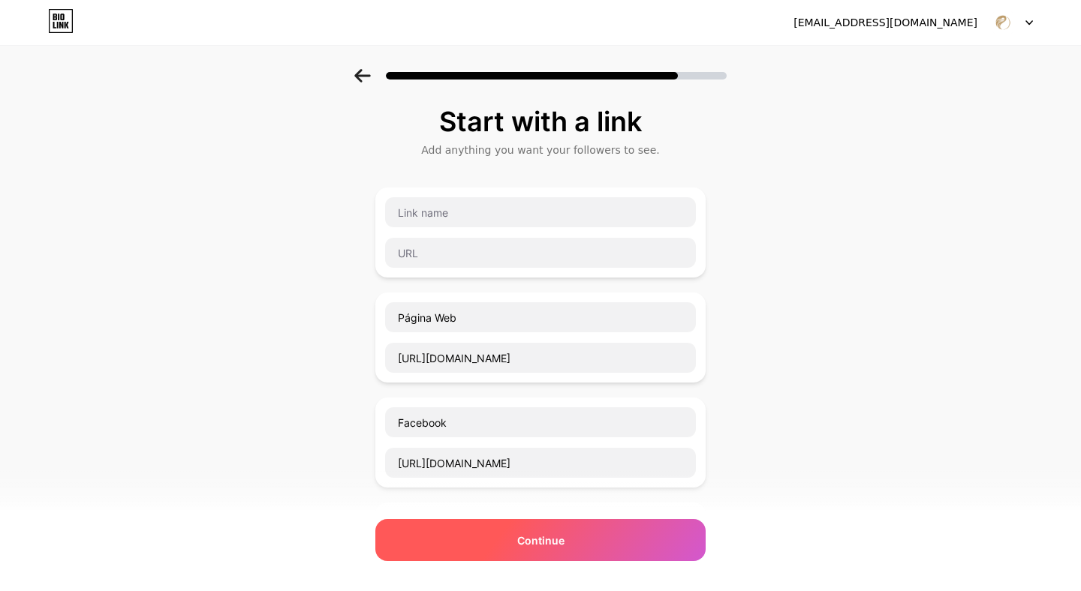
click at [535, 528] on div "Continue" at bounding box center [540, 540] width 330 height 42
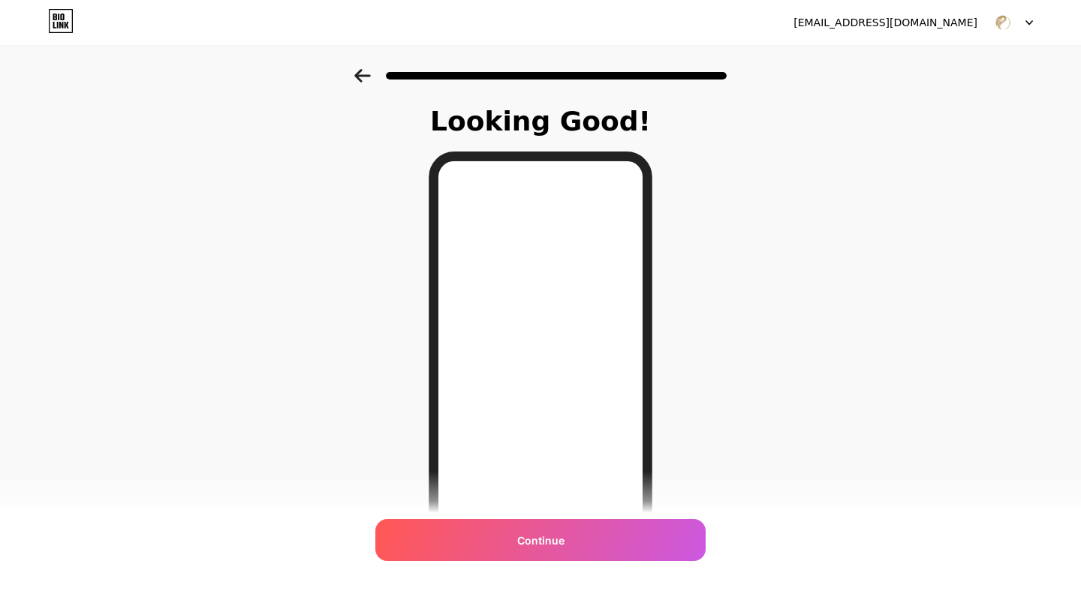
click at [362, 77] on icon at bounding box center [362, 76] width 17 height 14
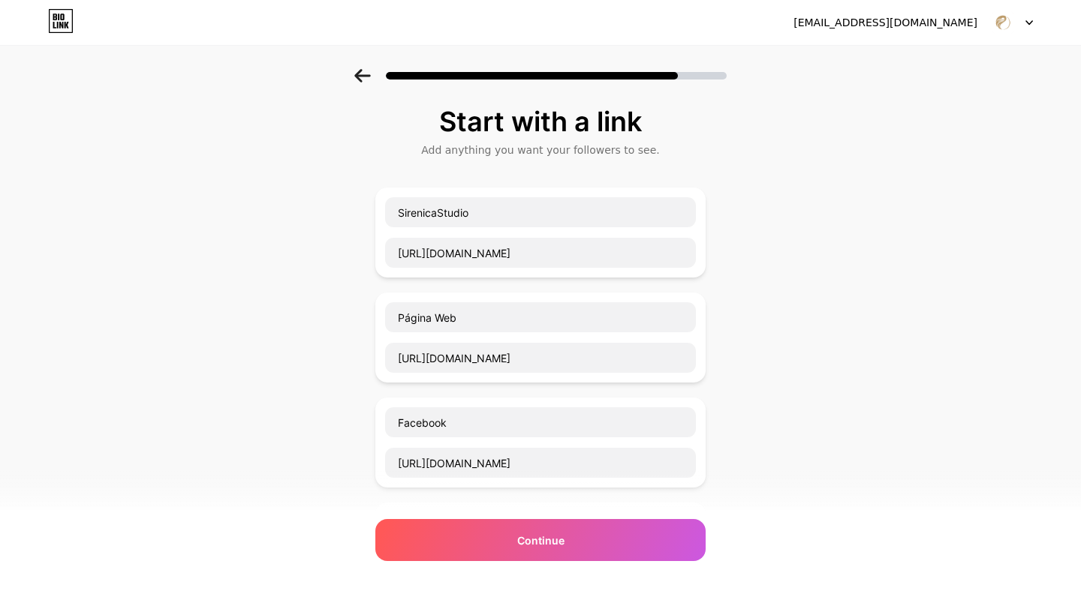
click at [362, 77] on icon at bounding box center [362, 76] width 17 height 14
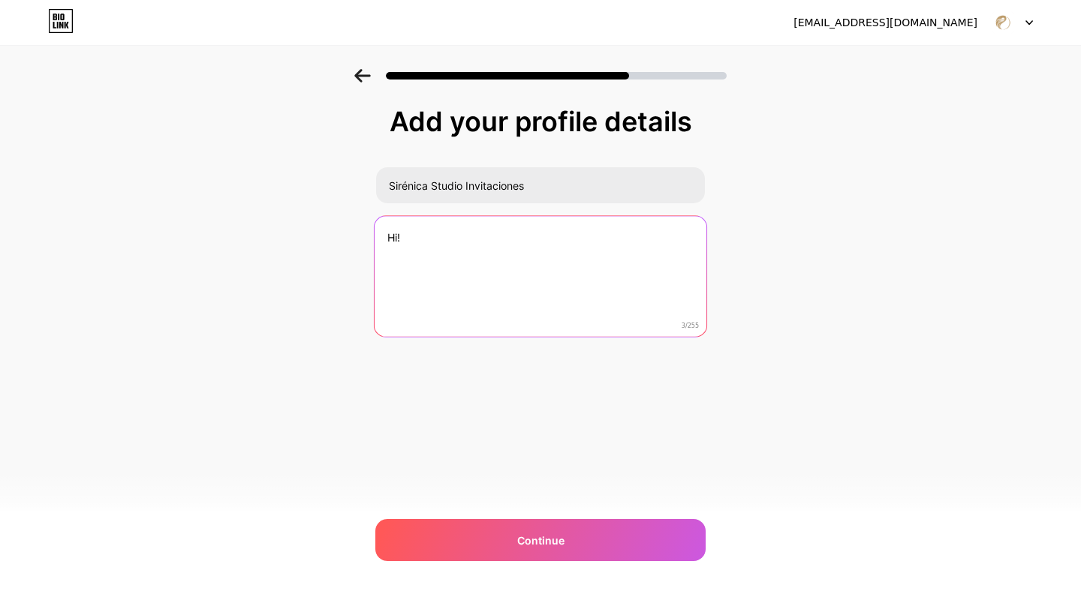
drag, startPoint x: 448, startPoint y: 230, endPoint x: 358, endPoint y: 233, distance: 90.1
click at [358, 233] on div "Add your profile details Sirénica Studio Invitaciones Hi! 3/255 Continue Error" at bounding box center [540, 240] width 1081 height 343
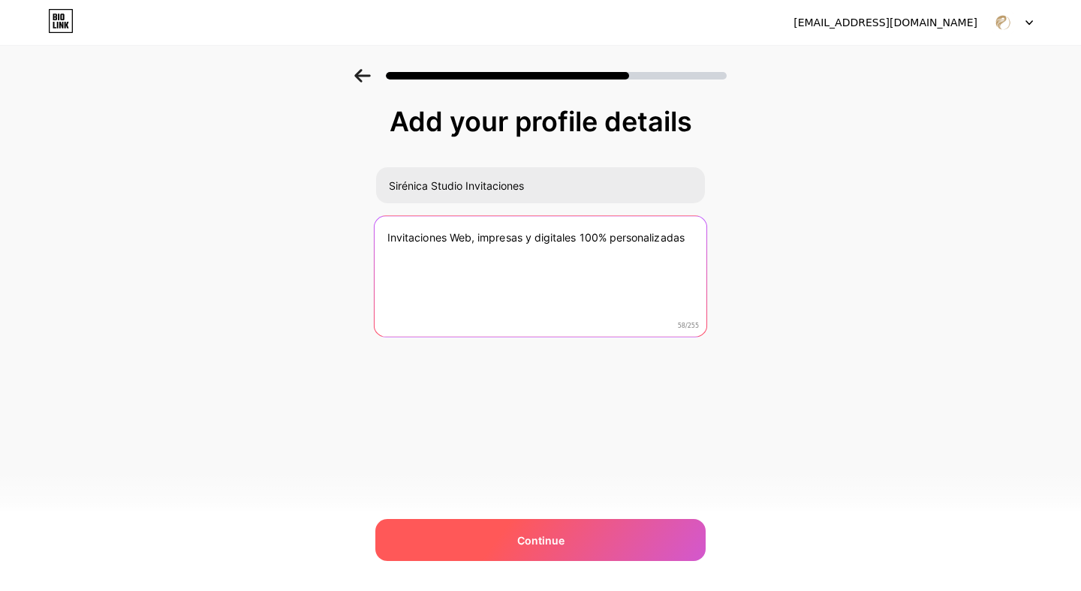
type textarea "Invitaciones Web, impresas y digitales 100% personalizadas"
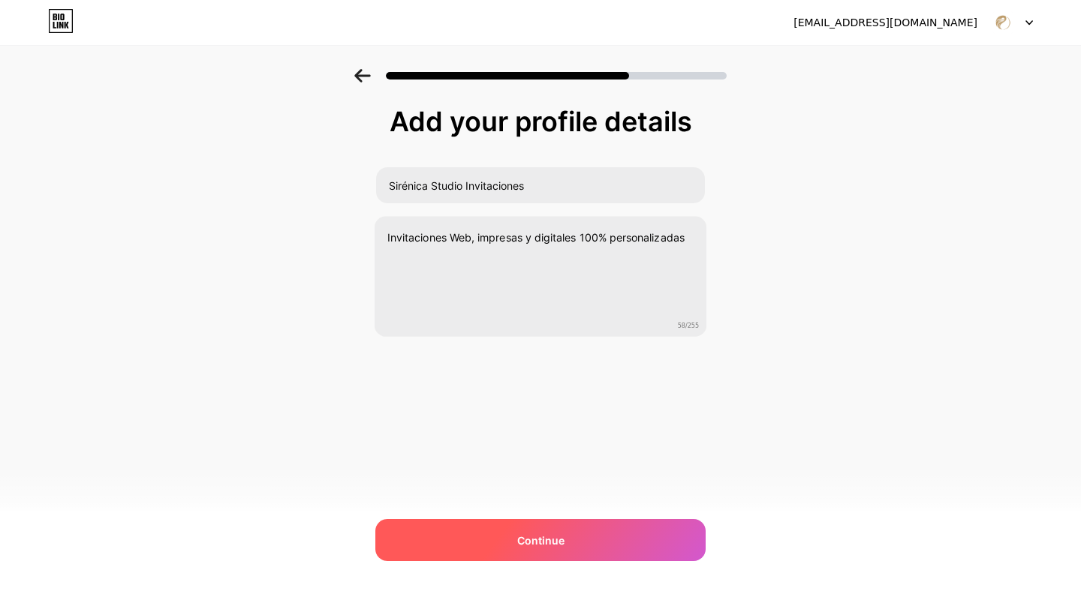
click at [585, 532] on div "Continue" at bounding box center [540, 540] width 330 height 42
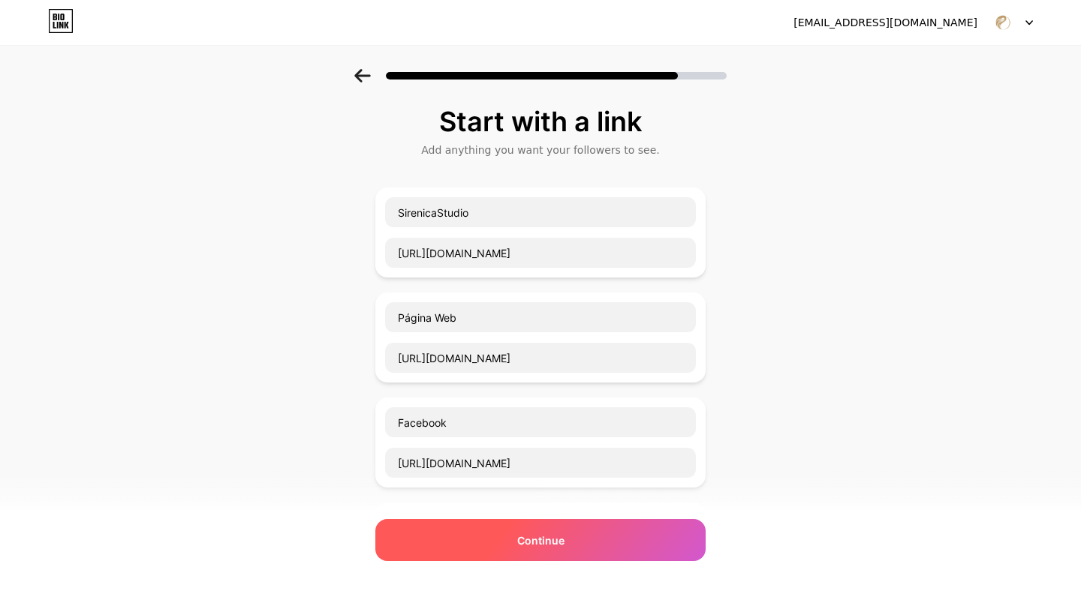
click at [602, 533] on div "Continue" at bounding box center [540, 540] width 330 height 42
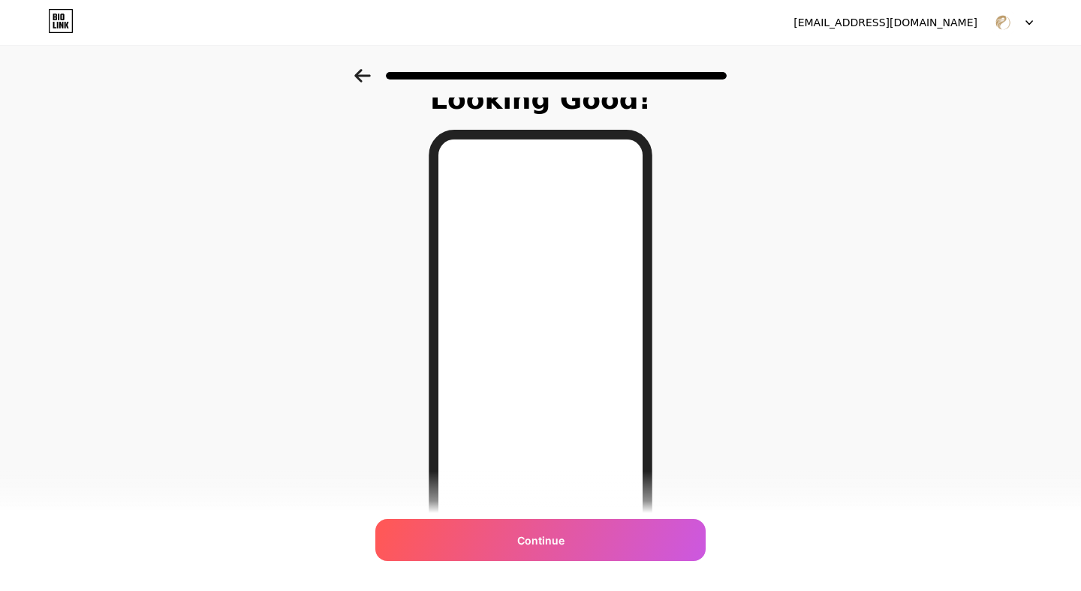
scroll to position [17, 0]
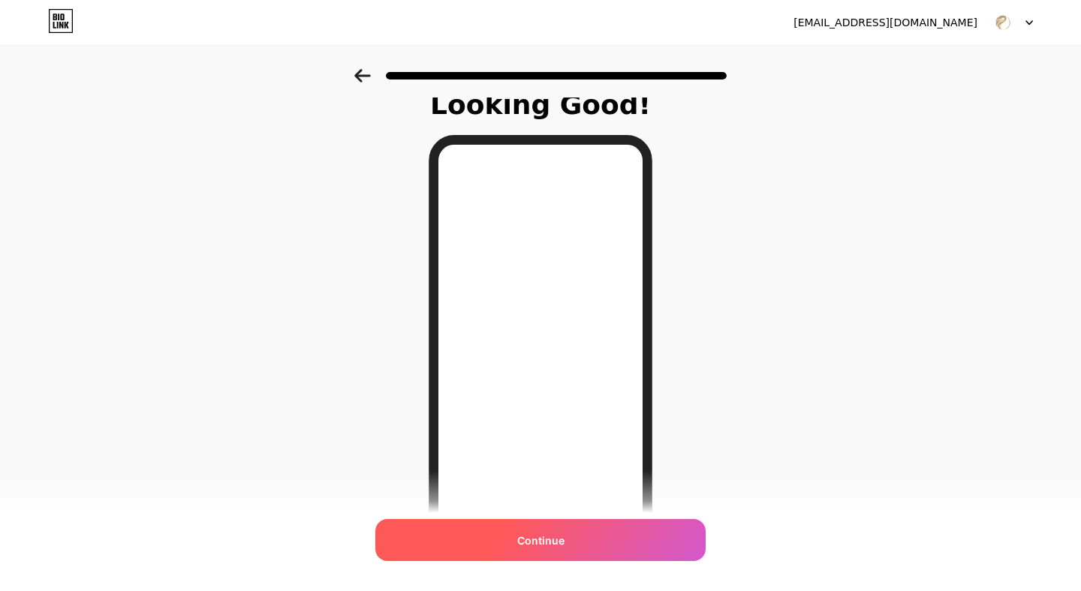
click at [550, 545] on span "Continue" at bounding box center [540, 541] width 47 height 16
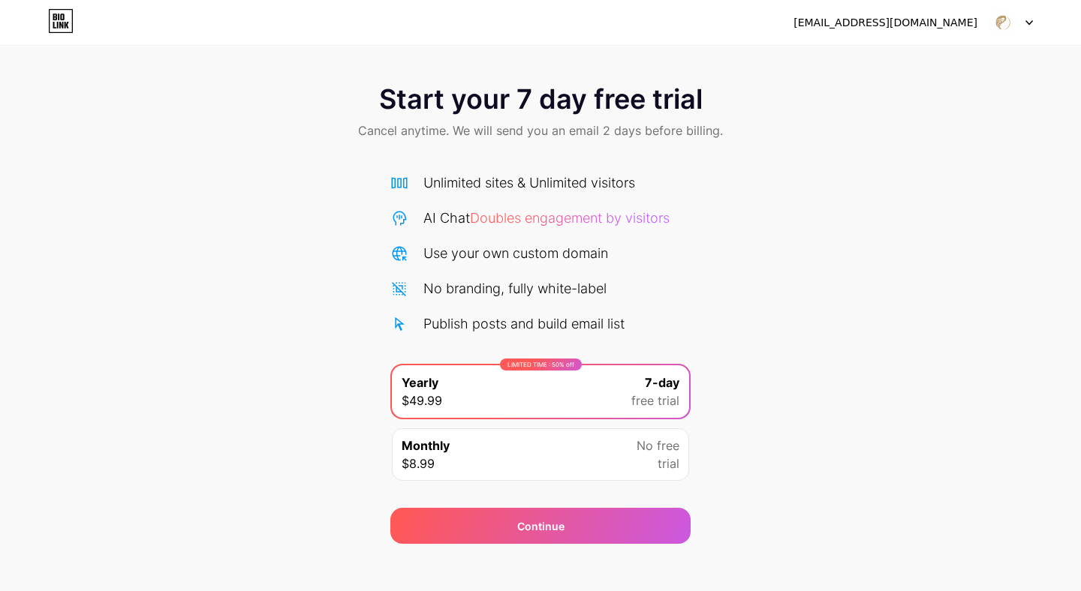
scroll to position [13, 0]
